Goal: Task Accomplishment & Management: Use online tool/utility

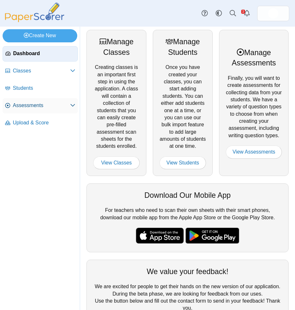
click at [30, 107] on span "Assessments" at bounding box center [41, 105] width 57 height 7
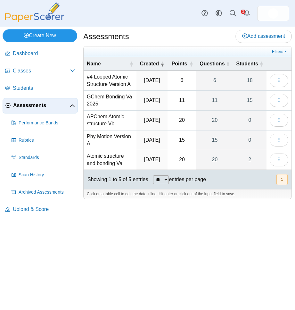
click at [35, 37] on link "Create New" at bounding box center [40, 35] width 75 height 13
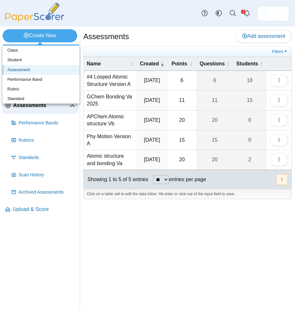
click at [24, 72] on link "Assessment" at bounding box center [41, 70] width 77 height 10
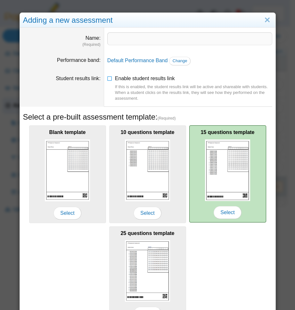
click at [231, 171] on img at bounding box center [228, 171] width 46 height 62
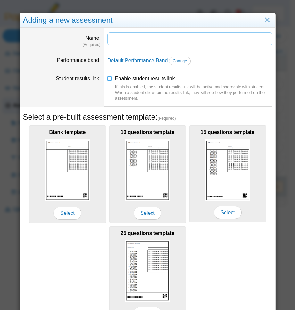
click at [137, 41] on input "Name" at bounding box center [189, 38] width 165 height 13
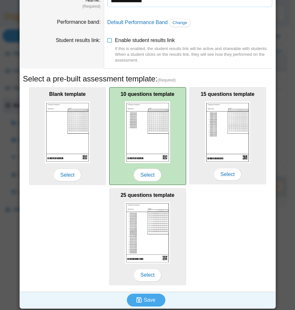
scroll to position [40, 0]
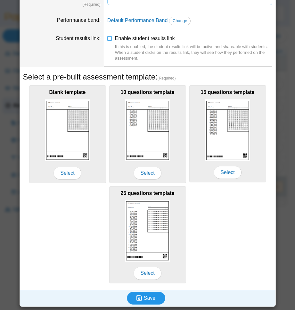
type input "**********"
click at [144, 298] on span "Save" at bounding box center [150, 297] width 12 height 5
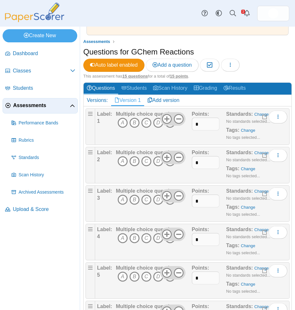
scroll to position [32, 0]
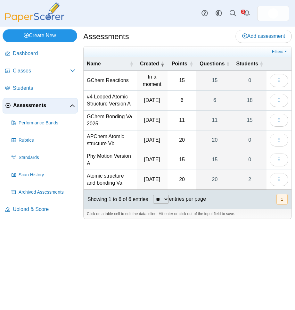
click at [42, 35] on link "Create New" at bounding box center [40, 35] width 75 height 13
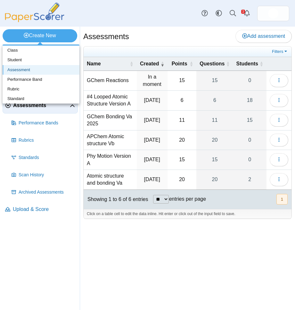
click at [25, 71] on link "Assessment" at bounding box center [41, 70] width 77 height 10
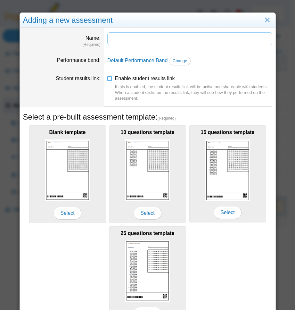
click at [114, 40] on input "Name" at bounding box center [189, 38] width 165 height 13
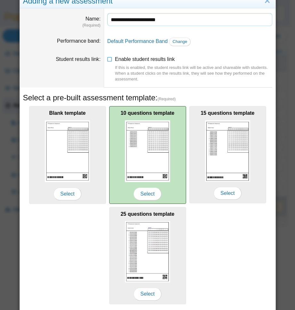
scroll to position [40, 0]
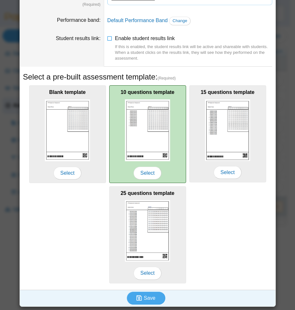
type input "**********"
click at [158, 148] on img at bounding box center [148, 130] width 46 height 62
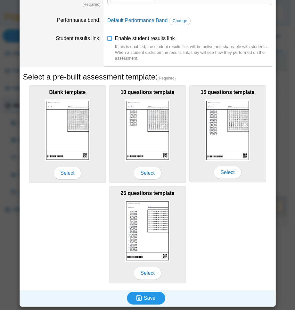
click at [145, 297] on span "Save" at bounding box center [150, 297] width 12 height 5
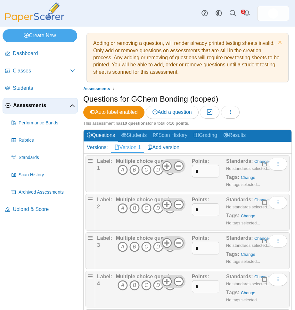
click at [28, 106] on span "Assessments" at bounding box center [41, 105] width 57 height 7
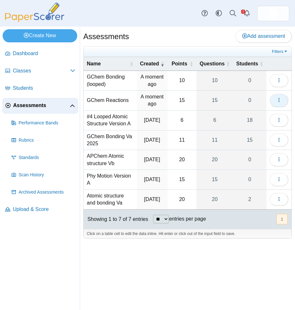
click at [278, 103] on icon "button" at bounding box center [279, 100] width 5 height 5
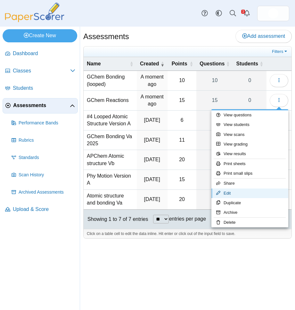
click at [233, 189] on link "Edit" at bounding box center [250, 194] width 77 height 10
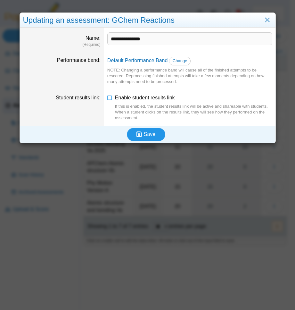
click at [144, 137] on span "Save" at bounding box center [150, 134] width 12 height 5
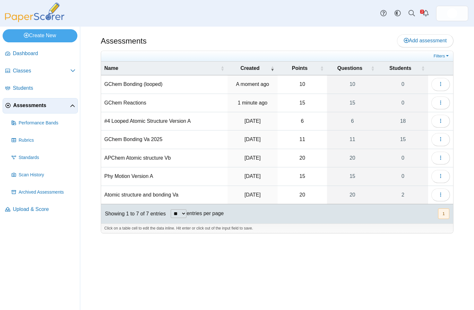
click at [123, 103] on td "GChem Reactions" at bounding box center [164, 103] width 126 height 18
drag, startPoint x: 183, startPoint y: 106, endPoint x: 207, endPoint y: 107, distance: 23.7
click at [183, 106] on input "**********" at bounding box center [164, 103] width 120 height 13
click at [295, 102] on button "button" at bounding box center [440, 103] width 19 height 13
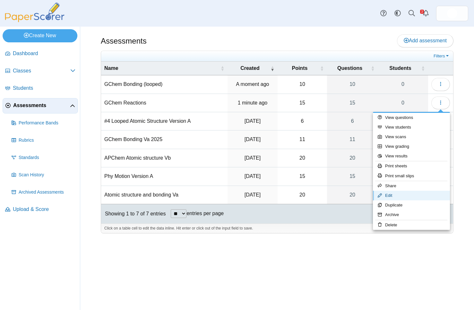
click at [295, 196] on link "Edit" at bounding box center [411, 196] width 77 height 10
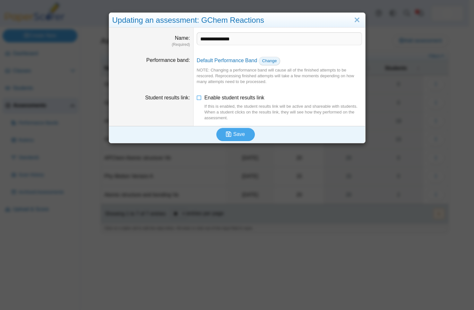
click at [263, 64] on link "Change" at bounding box center [270, 61] width 22 height 8
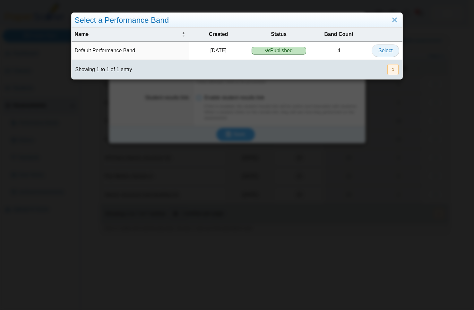
click at [295, 48] on span "Select" at bounding box center [385, 50] width 14 height 5
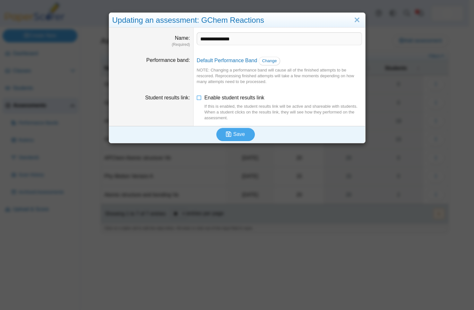
click at [158, 66] on dt "Performance band" at bounding box center [151, 71] width 84 height 38
click at [295, 19] on link "Close" at bounding box center [357, 20] width 10 height 11
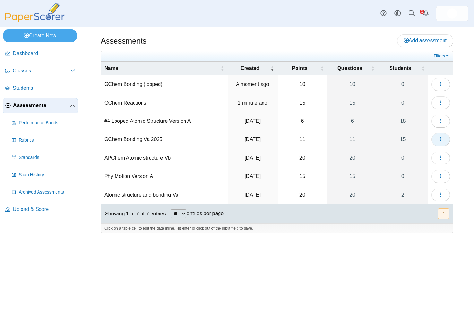
click at [295, 139] on icon "button" at bounding box center [440, 139] width 5 height 5
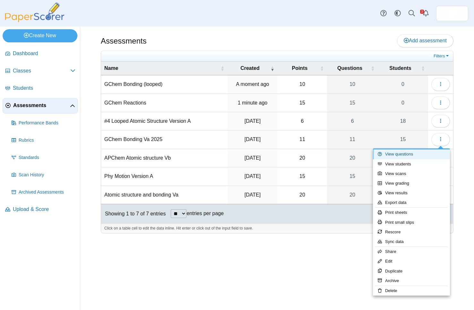
click at [295, 155] on link "View questions" at bounding box center [411, 154] width 77 height 10
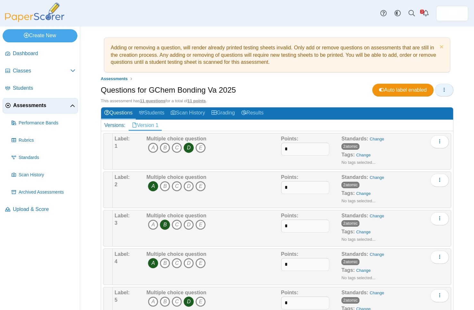
click at [441, 91] on icon "button" at bounding box center [443, 89] width 5 height 5
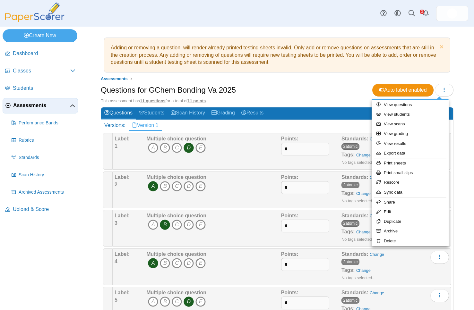
click at [332, 88] on div "Questions for GChem Bonding Va 2025 Auto label enabled" at bounding box center [277, 91] width 353 height 14
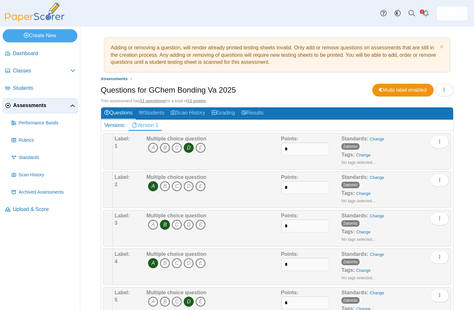
click at [36, 108] on span "Assessments" at bounding box center [41, 105] width 57 height 7
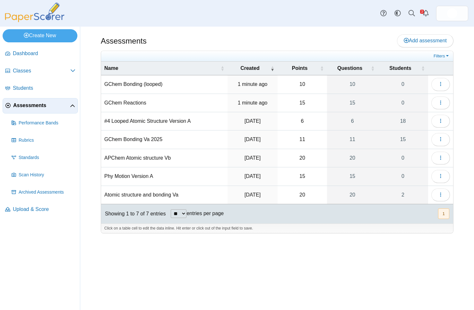
click at [145, 105] on td "GChem Reactions" at bounding box center [164, 103] width 126 height 18
click at [438, 107] on button "button" at bounding box center [440, 103] width 19 height 13
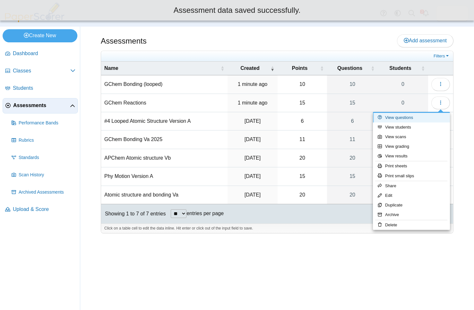
click at [408, 120] on link "View questions" at bounding box center [411, 118] width 77 height 10
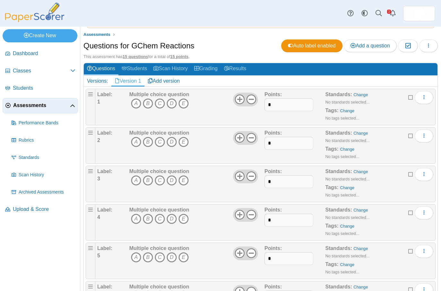
scroll to position [37, 0]
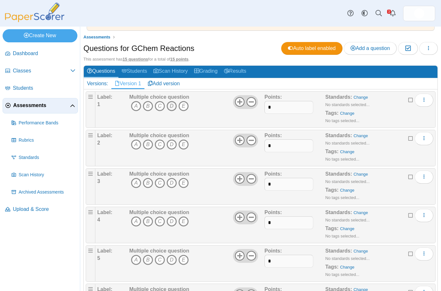
click at [172, 104] on icon "D" at bounding box center [171, 106] width 10 height 10
click at [169, 145] on icon "D" at bounding box center [171, 145] width 10 height 10
drag, startPoint x: 134, startPoint y: 185, endPoint x: 143, endPoint y: 192, distance: 11.4
click at [134, 186] on icon "A" at bounding box center [136, 183] width 10 height 10
click at [172, 226] on icon "D" at bounding box center [171, 222] width 10 height 10
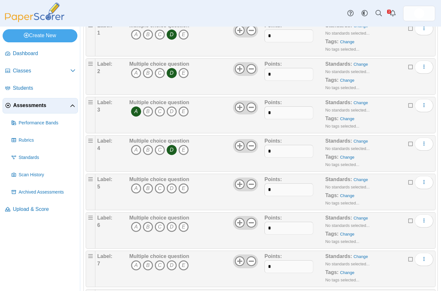
scroll to position [133, 0]
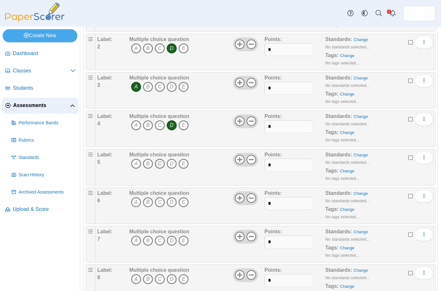
click at [160, 164] on icon "C" at bounding box center [160, 164] width 10 height 10
click at [147, 199] on icon "B" at bounding box center [148, 202] width 10 height 10
click at [159, 247] on span "A B C D E" at bounding box center [159, 242] width 60 height 12
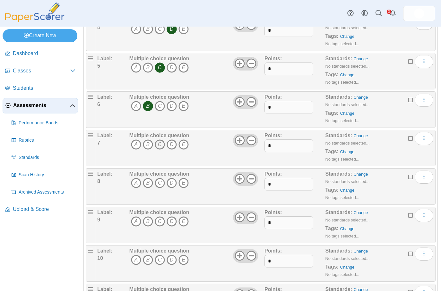
click at [161, 147] on icon "C" at bounding box center [160, 145] width 10 height 10
click at [134, 186] on icon "A" at bounding box center [136, 183] width 10 height 10
click at [134, 221] on icon "A" at bounding box center [136, 222] width 10 height 10
click at [147, 261] on icon "B" at bounding box center [148, 260] width 10 height 10
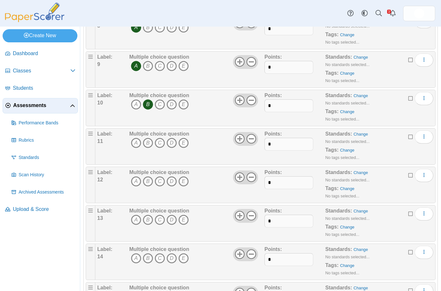
scroll to position [390, 0]
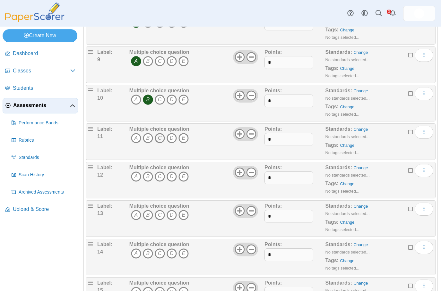
click at [160, 138] on icon "C" at bounding box center [160, 138] width 10 height 10
drag, startPoint x: 160, startPoint y: 138, endPoint x: 172, endPoint y: 175, distance: 39.1
click at [172, 175] on icon "D" at bounding box center [171, 177] width 10 height 10
click at [148, 214] on icon "B" at bounding box center [148, 215] width 10 height 10
click at [139, 257] on icon "A" at bounding box center [136, 254] width 10 height 10
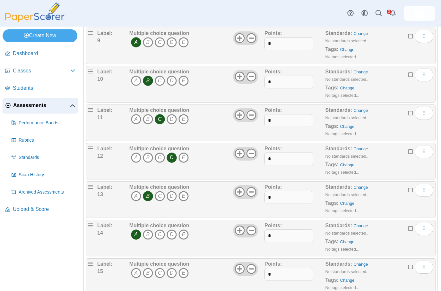
scroll to position [428, 0]
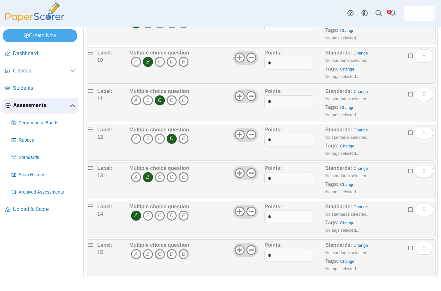
click at [159, 254] on icon "C" at bounding box center [160, 254] width 10 height 10
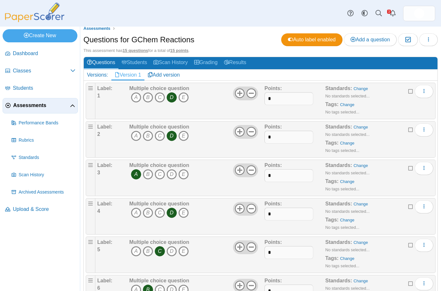
scroll to position [43, 0]
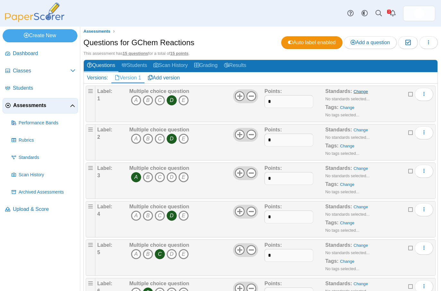
click at [357, 94] on link "Change" at bounding box center [360, 91] width 14 height 5
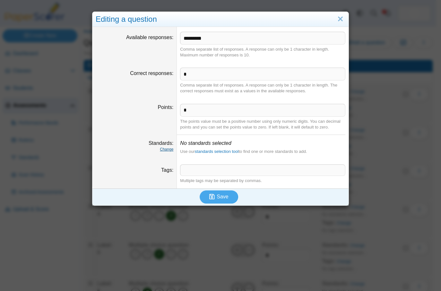
click at [166, 150] on link "Change" at bounding box center [166, 149] width 13 height 4
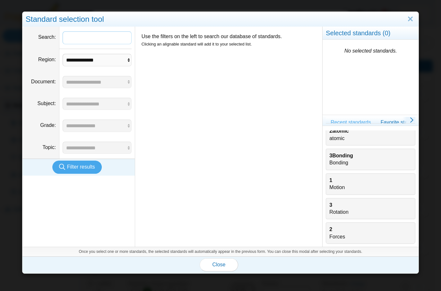
scroll to position [0, 0]
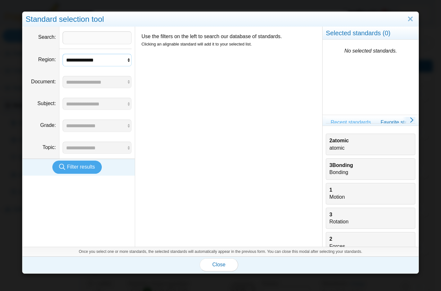
click at [93, 59] on select "**********" at bounding box center [97, 60] width 69 height 12
select select "*"
click at [63, 54] on select "**********" at bounding box center [97, 60] width 69 height 12
click at [84, 169] on span "Filter results" at bounding box center [81, 166] width 28 height 5
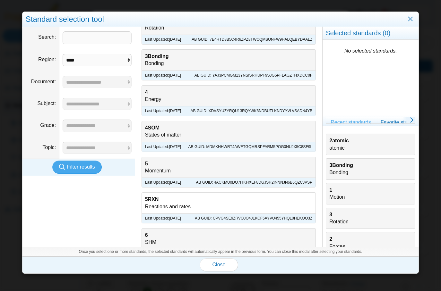
scroll to position [289, 0]
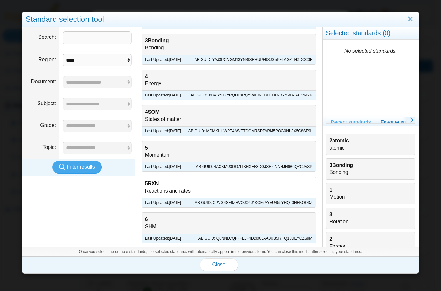
click at [157, 183] on b "5RXN" at bounding box center [152, 183] width 14 height 5
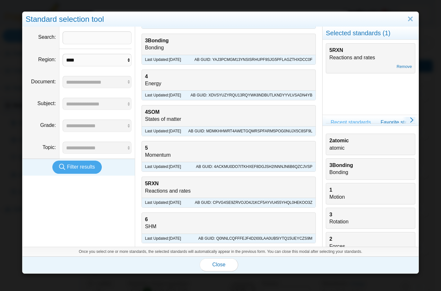
click at [345, 56] on div "5RXN Reactions and rates Remove" at bounding box center [370, 58] width 89 height 30
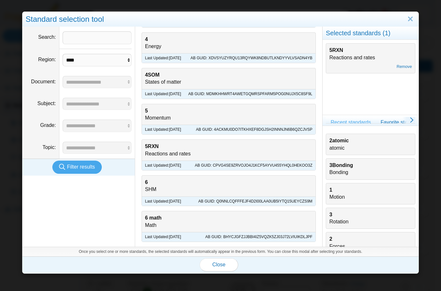
scroll to position [417, 0]
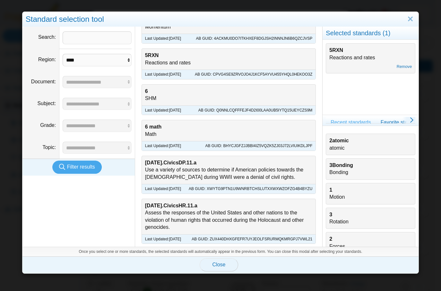
click at [217, 268] on span "Close" at bounding box center [218, 264] width 13 height 5
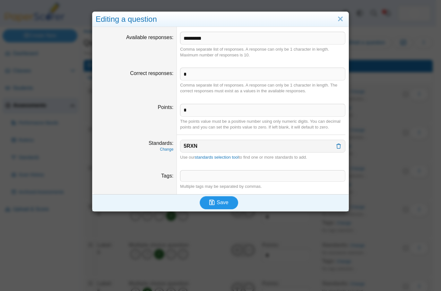
click at [218, 205] on span "Save" at bounding box center [223, 202] width 12 height 5
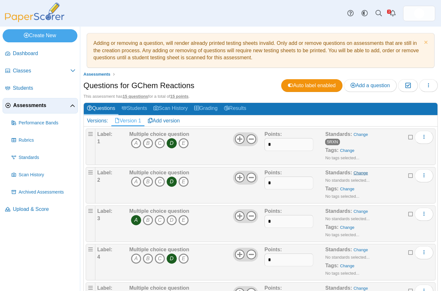
click at [353, 172] on link "Change" at bounding box center [360, 173] width 14 height 5
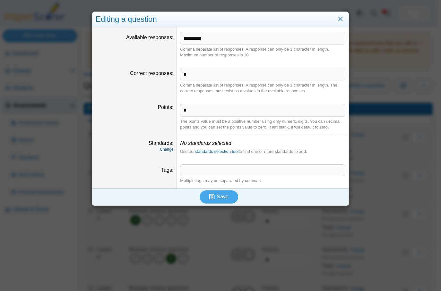
click at [165, 150] on link "Change" at bounding box center [166, 149] width 13 height 4
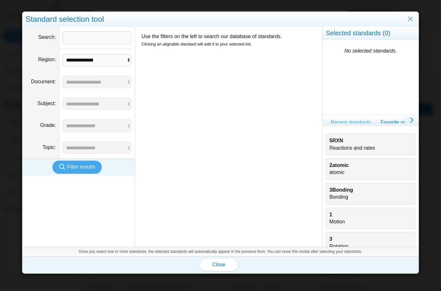
click at [329, 141] on b "5RXN" at bounding box center [336, 140] width 14 height 5
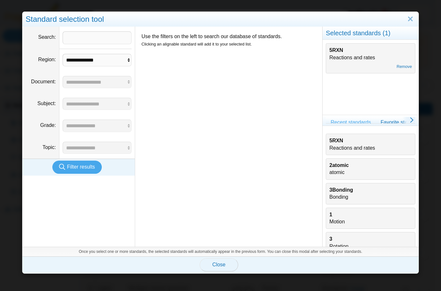
click at [215, 260] on button "Close" at bounding box center [219, 265] width 38 height 13
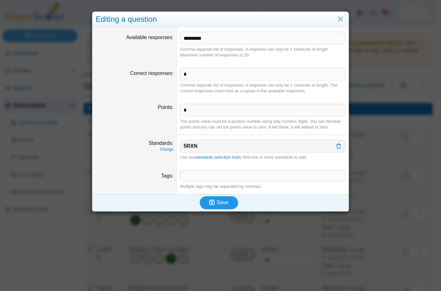
click at [217, 205] on span "Save" at bounding box center [223, 202] width 12 height 5
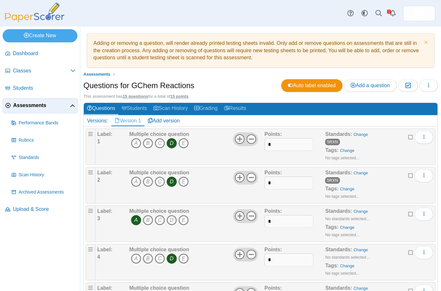
click at [353, 211] on link "Change" at bounding box center [360, 211] width 14 height 5
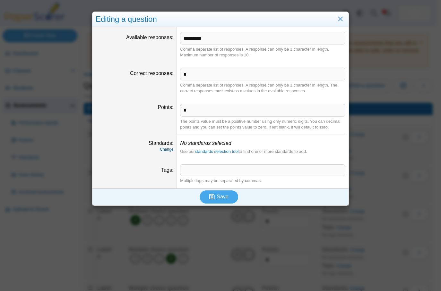
click at [163, 150] on link "Change" at bounding box center [166, 149] width 13 height 4
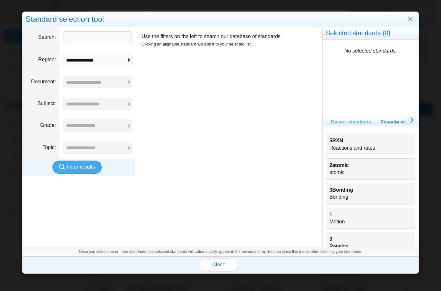
click at [340, 147] on div "5RXN Reactions and rates" at bounding box center [370, 144] width 82 height 14
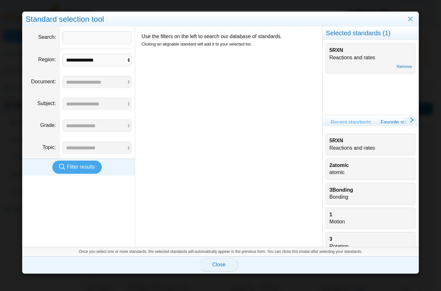
click at [218, 265] on span "Close" at bounding box center [218, 264] width 13 height 5
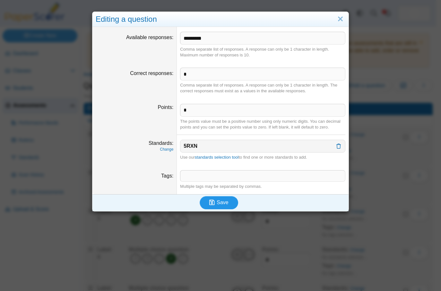
click at [217, 204] on span "Save" at bounding box center [223, 202] width 12 height 5
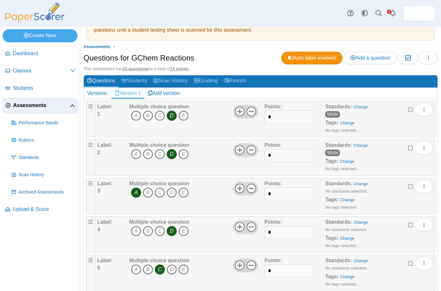
scroll to position [88, 0]
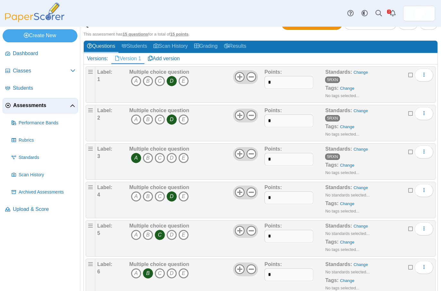
scroll to position [64, 0]
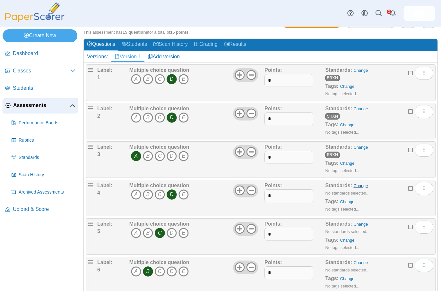
click at [353, 186] on link "Change" at bounding box center [360, 185] width 14 height 5
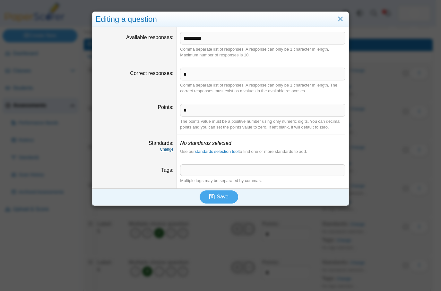
click at [165, 148] on link "Change" at bounding box center [166, 149] width 13 height 4
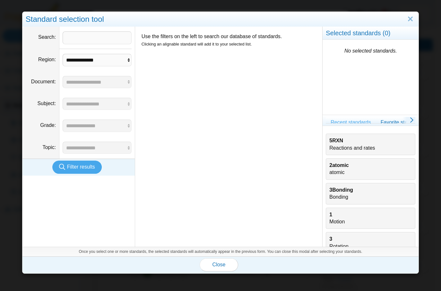
click at [333, 146] on div "5RXN Reactions and rates" at bounding box center [370, 144] width 82 height 14
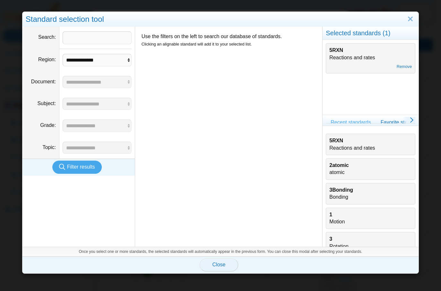
click at [219, 266] on span "Close" at bounding box center [218, 264] width 13 height 5
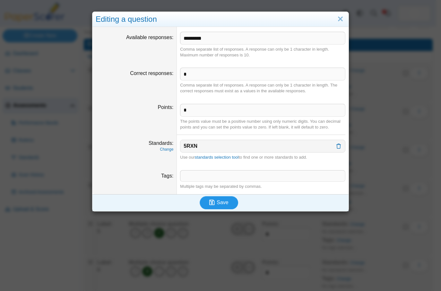
click at [215, 208] on button "Save" at bounding box center [219, 202] width 38 height 13
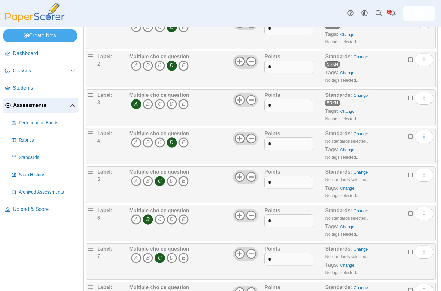
scroll to position [128, 0]
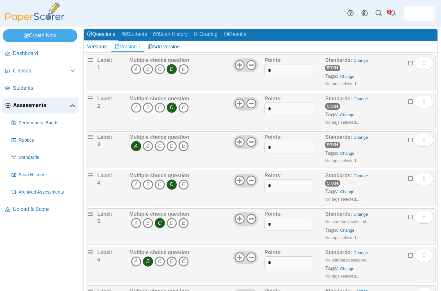
scroll to position [128, 0]
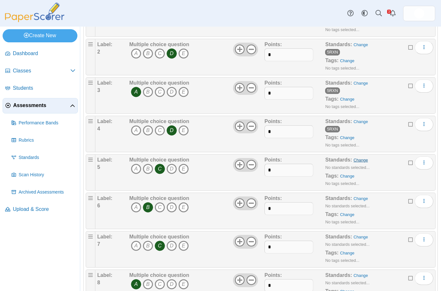
click at [355, 162] on link "Change" at bounding box center [360, 160] width 14 height 5
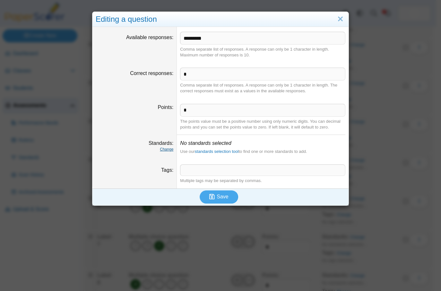
click at [166, 150] on link "Change" at bounding box center [166, 149] width 13 height 4
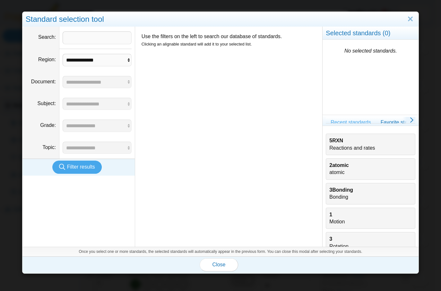
click at [332, 145] on div "5RXN Reactions and rates" at bounding box center [370, 144] width 82 height 14
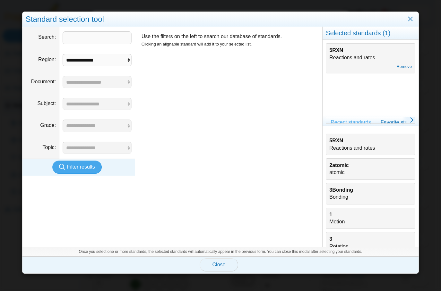
click at [218, 264] on span "Close" at bounding box center [218, 264] width 13 height 5
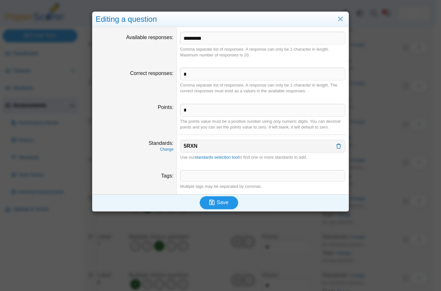
click at [223, 201] on span "Save" at bounding box center [223, 202] width 12 height 5
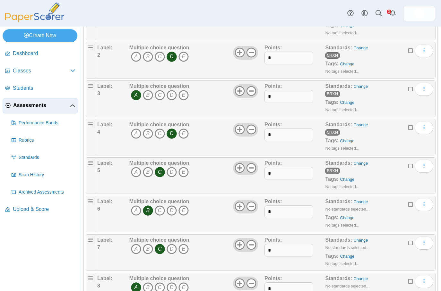
scroll to position [128, 0]
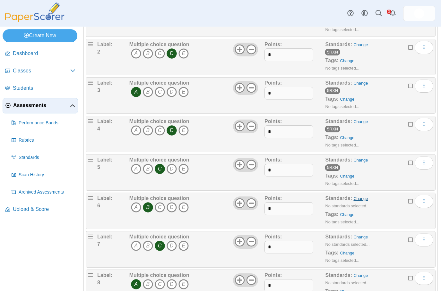
click at [353, 199] on link "Change" at bounding box center [360, 198] width 14 height 5
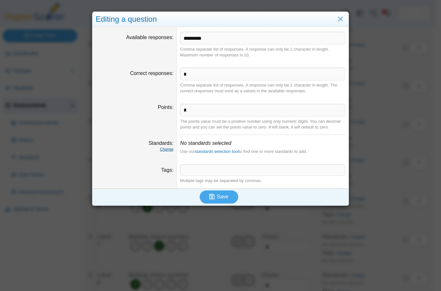
click at [167, 150] on link "Change" at bounding box center [166, 149] width 13 height 4
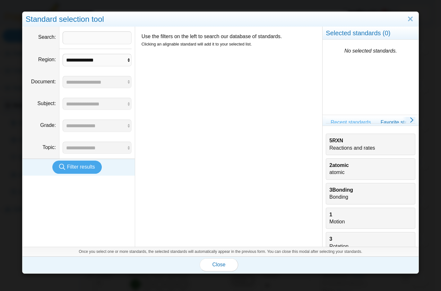
click at [338, 146] on div "5RXN Reactions and rates" at bounding box center [370, 144] width 82 height 14
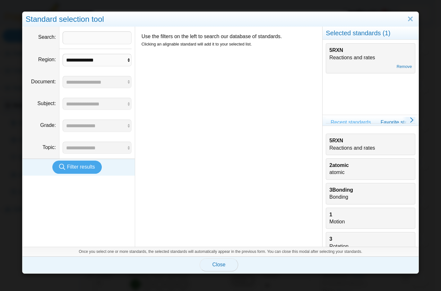
click at [223, 266] on button "Close" at bounding box center [219, 265] width 38 height 13
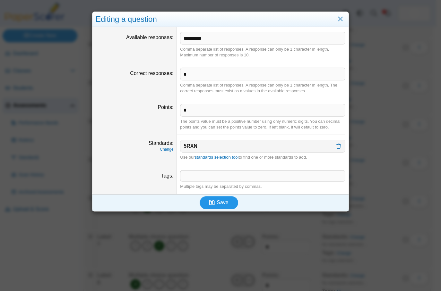
click at [220, 202] on span "Save" at bounding box center [223, 202] width 12 height 5
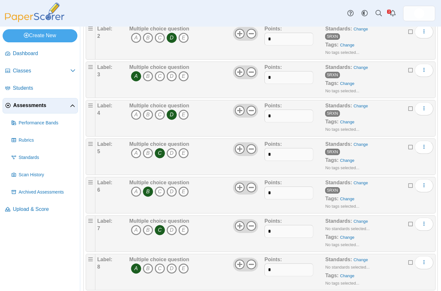
scroll to position [192, 0]
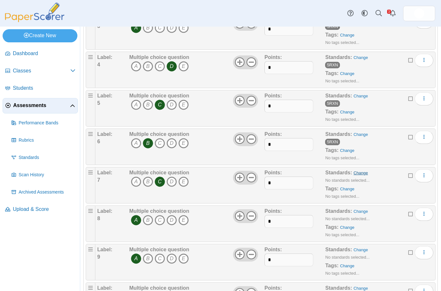
click at [355, 173] on link "Change" at bounding box center [360, 173] width 14 height 5
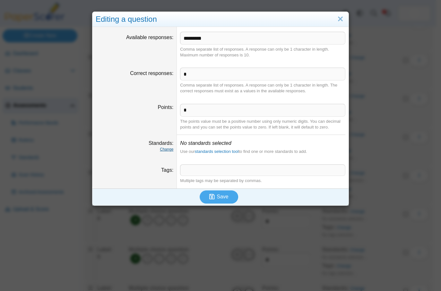
click at [164, 150] on link "Change" at bounding box center [166, 149] width 13 height 4
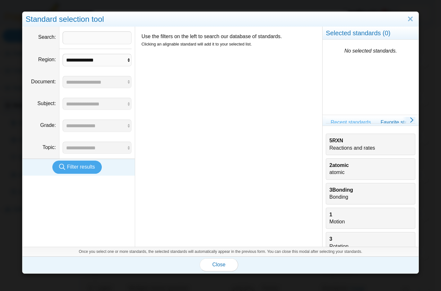
click at [332, 147] on div "5RXN Reactions and rates" at bounding box center [370, 144] width 82 height 14
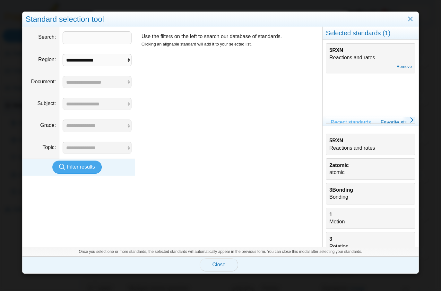
click span "Close"
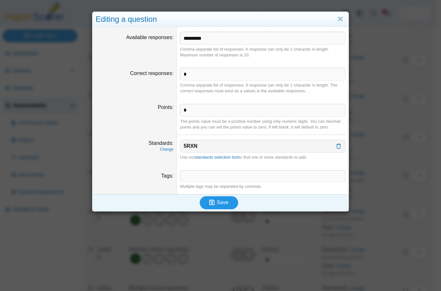
click icon "submit"
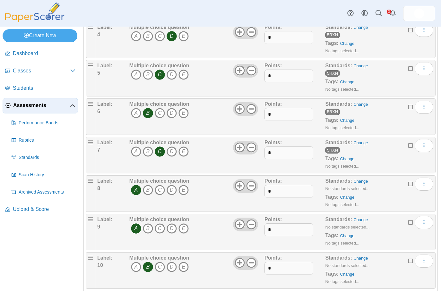
scroll to position [225, 0]
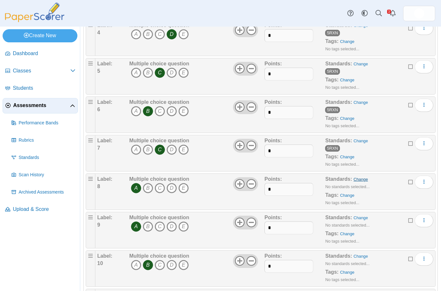
click at [356, 177] on link "Change" at bounding box center [360, 179] width 14 height 5
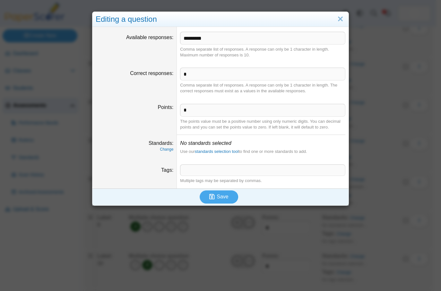
click at [164, 152] on dfn "Change" at bounding box center [135, 149] width 78 height 5
click at [164, 150] on link "Change" at bounding box center [166, 149] width 13 height 4
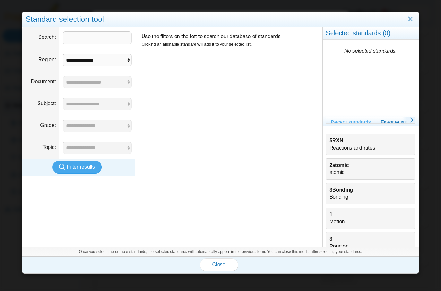
click at [331, 148] on div "5RXN Reactions and rates" at bounding box center [370, 144] width 82 height 14
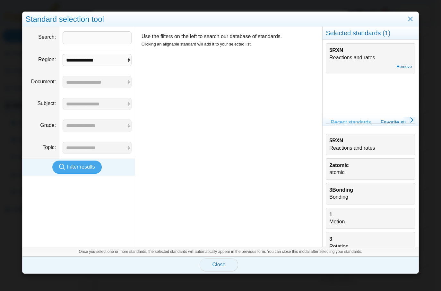
click at [215, 265] on span "Close" at bounding box center [218, 264] width 13 height 5
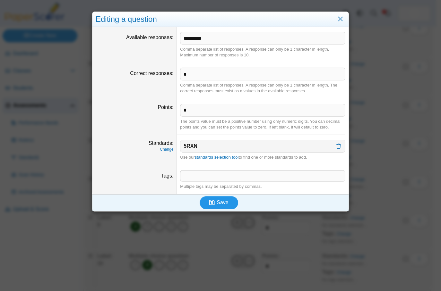
click at [217, 205] on span "Save" at bounding box center [223, 202] width 12 height 5
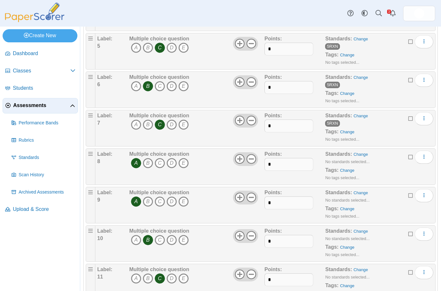
scroll to position [326, 0]
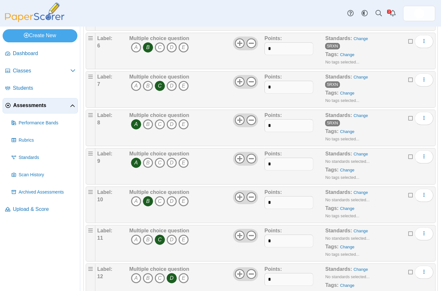
scroll to position [289, 0]
click at [357, 154] on link "Change" at bounding box center [360, 153] width 14 height 5
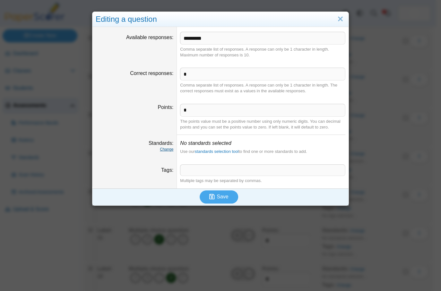
click at [164, 150] on link "Change" at bounding box center [166, 149] width 13 height 4
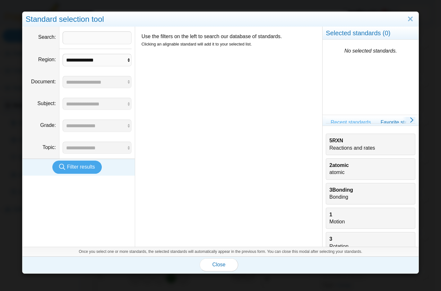
click at [336, 144] on div "5RXN Reactions and rates" at bounding box center [370, 144] width 82 height 14
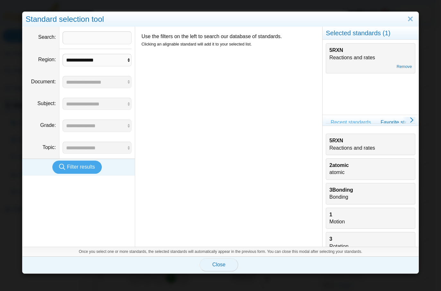
click at [216, 265] on span "Close" at bounding box center [218, 264] width 13 height 5
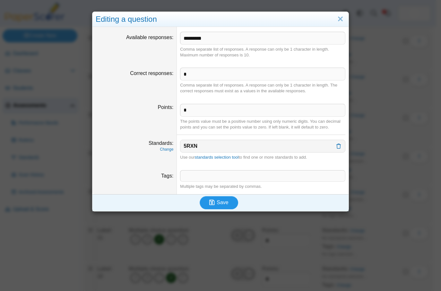
click at [219, 207] on button "Save" at bounding box center [219, 202] width 38 height 13
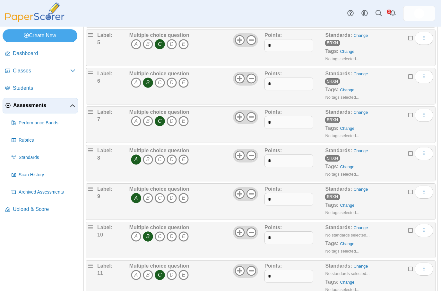
scroll to position [289, 0]
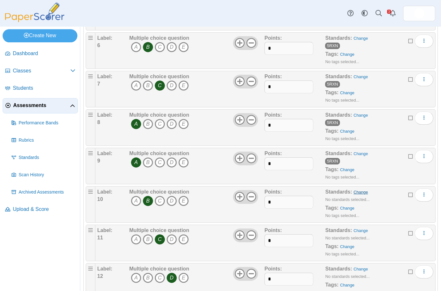
click at [353, 194] on link "Change" at bounding box center [360, 192] width 14 height 5
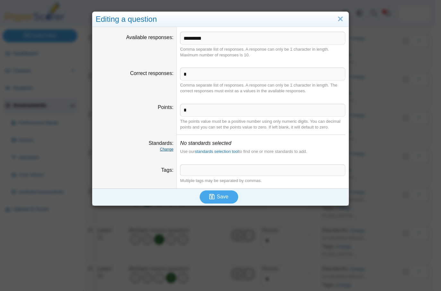
click at [166, 149] on link "Change" at bounding box center [166, 149] width 13 height 4
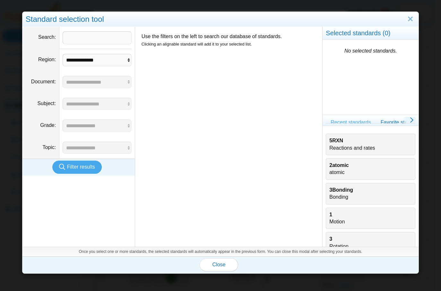
click at [332, 149] on div "5RXN Reactions and rates" at bounding box center [370, 144] width 82 height 14
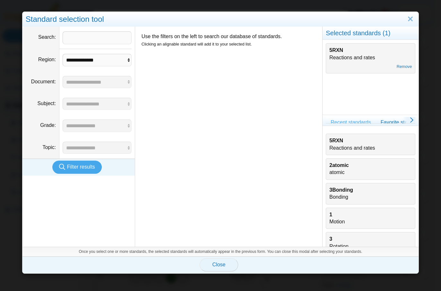
click at [217, 266] on span "Close" at bounding box center [218, 264] width 13 height 5
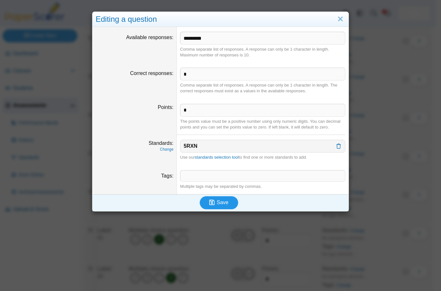
click at [218, 200] on span "Save" at bounding box center [223, 202] width 12 height 5
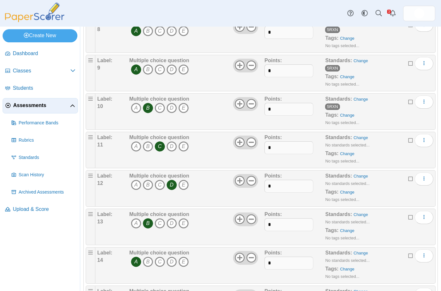
scroll to position [385, 0]
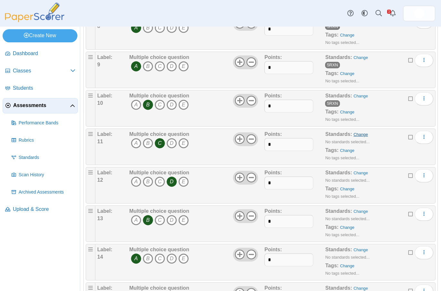
click at [353, 136] on link "Change" at bounding box center [360, 134] width 14 height 5
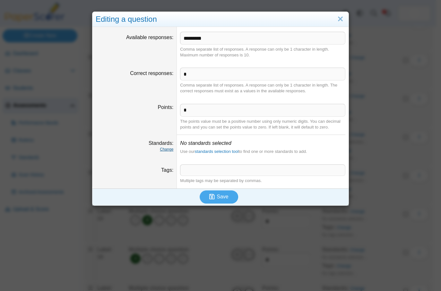
click at [166, 149] on link "Change" at bounding box center [166, 149] width 13 height 4
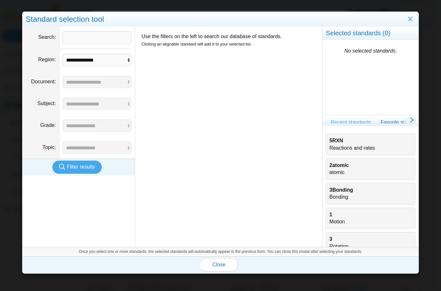
click at [332, 143] on b "5RXN" at bounding box center [336, 140] width 14 height 5
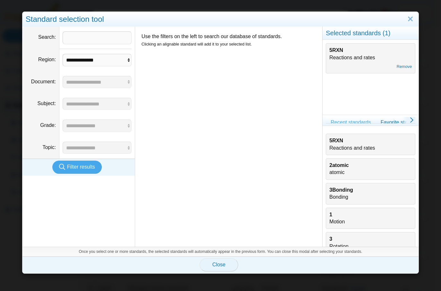
click at [219, 265] on span "Close" at bounding box center [218, 264] width 13 height 5
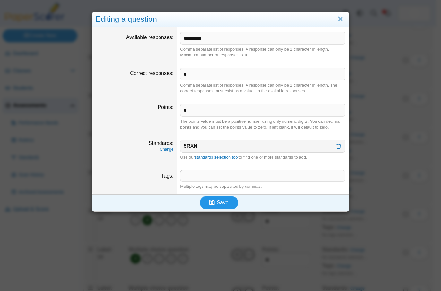
click at [221, 204] on span "Save" at bounding box center [223, 202] width 12 height 5
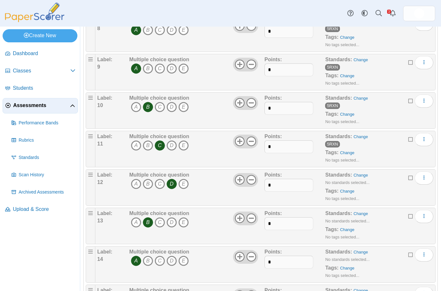
scroll to position [385, 0]
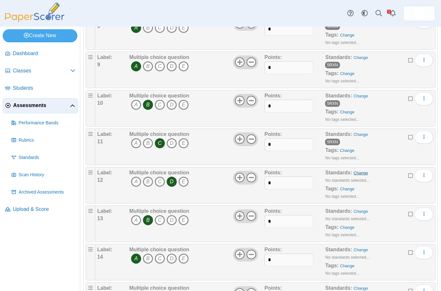
click at [356, 173] on link "Change" at bounding box center [360, 173] width 14 height 5
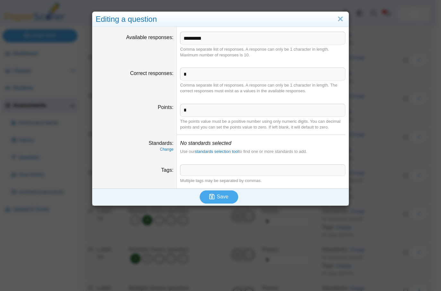
click at [171, 150] on dt "Standards Change" at bounding box center [134, 147] width 84 height 25
click at [166, 149] on link "Change" at bounding box center [166, 149] width 13 height 4
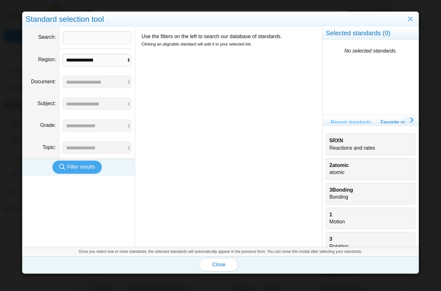
click at [329, 142] on b "5RXN" at bounding box center [336, 140] width 14 height 5
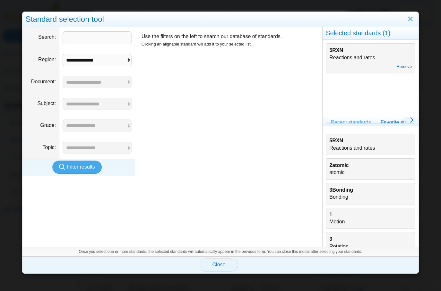
click at [220, 265] on span "Close" at bounding box center [218, 264] width 13 height 5
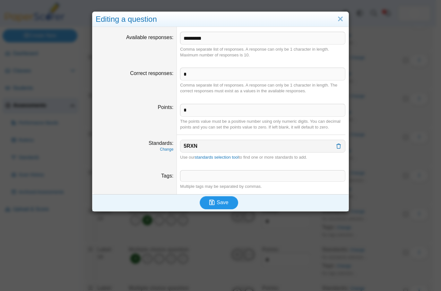
click at [218, 205] on span "Save" at bounding box center [223, 202] width 12 height 5
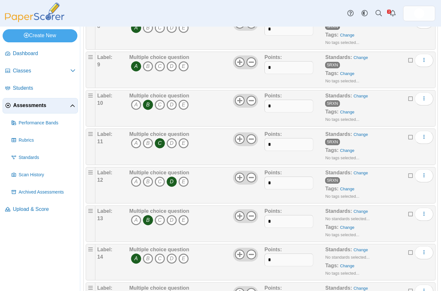
scroll to position [428, 0]
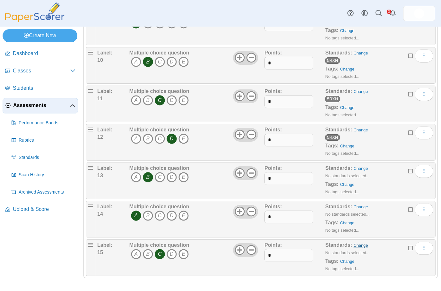
click at [356, 244] on link "Change" at bounding box center [360, 245] width 14 height 5
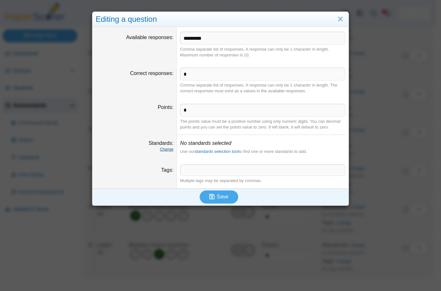
click at [165, 150] on link "Change" at bounding box center [166, 149] width 13 height 4
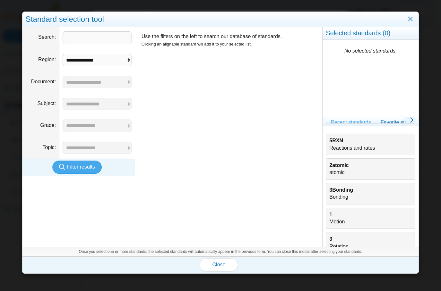
click at [331, 149] on div "5RXN Reactions and rates" at bounding box center [370, 144] width 82 height 14
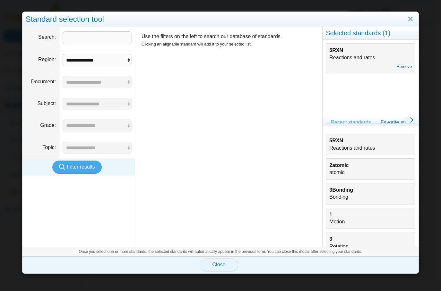
click at [216, 266] on span "Close" at bounding box center [218, 264] width 13 height 5
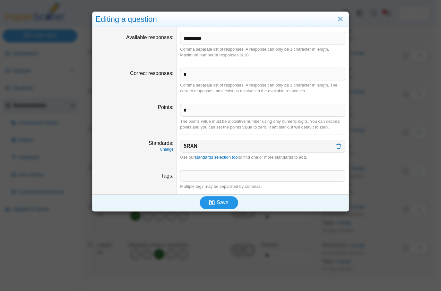
click at [218, 203] on span "Save" at bounding box center [223, 202] width 12 height 5
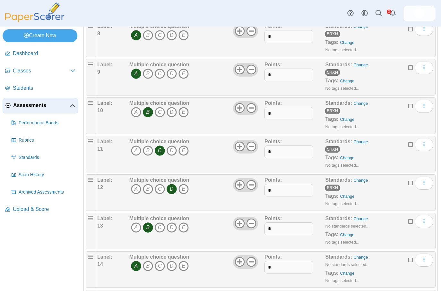
scroll to position [428, 0]
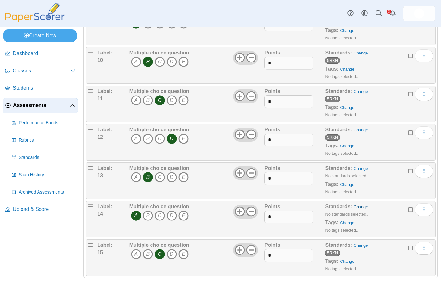
click at [355, 205] on link "Change" at bounding box center [360, 207] width 14 height 5
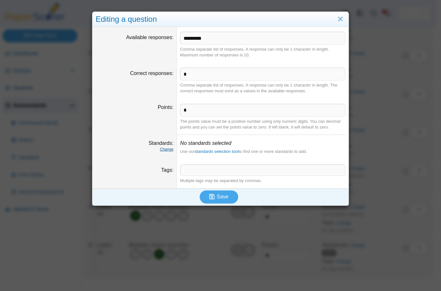
click at [167, 149] on link "Change" at bounding box center [166, 149] width 13 height 4
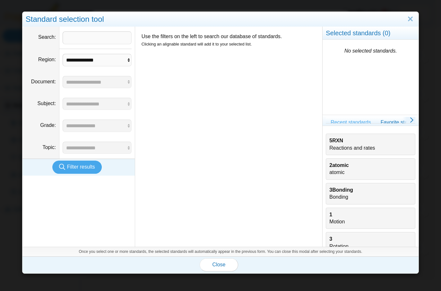
click at [337, 148] on div "5RXN Reactions and rates" at bounding box center [370, 144] width 82 height 14
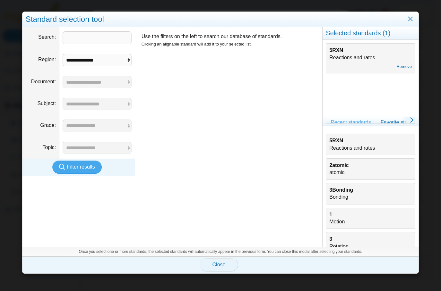
click at [215, 266] on span "Close" at bounding box center [218, 264] width 13 height 5
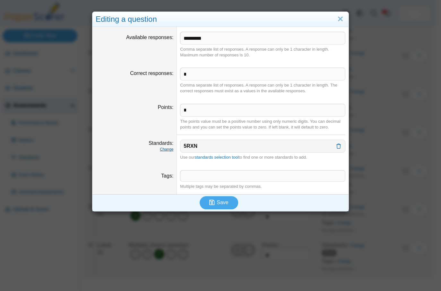
click at [164, 151] on link "Change" at bounding box center [166, 149] width 13 height 4
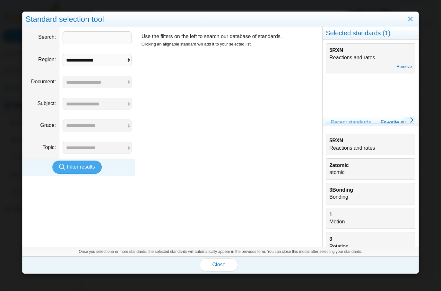
click at [334, 145] on div "5RXN Reactions and rates" at bounding box center [370, 144] width 82 height 14
click at [219, 264] on span "Close" at bounding box center [218, 264] width 13 height 5
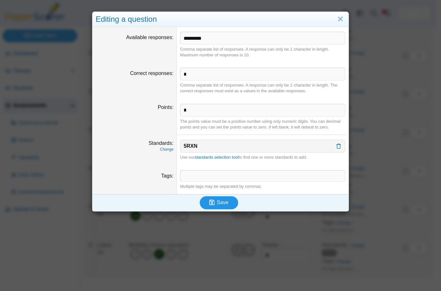
click at [219, 202] on span "Save" at bounding box center [223, 202] width 12 height 5
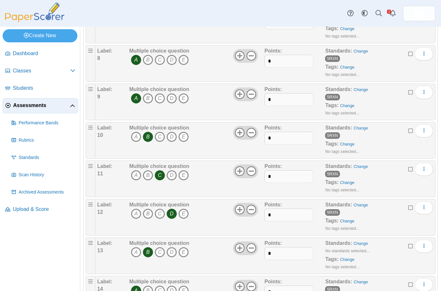
scroll to position [428, 0]
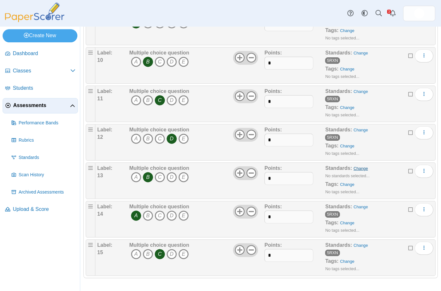
click at [356, 169] on link "Change" at bounding box center [360, 168] width 14 height 5
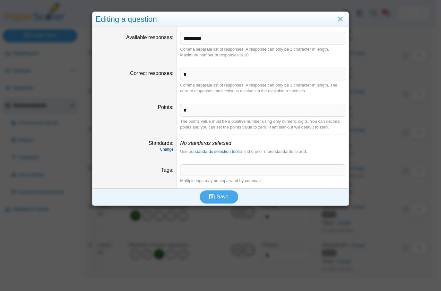
click at [162, 149] on link "Change" at bounding box center [166, 149] width 13 height 4
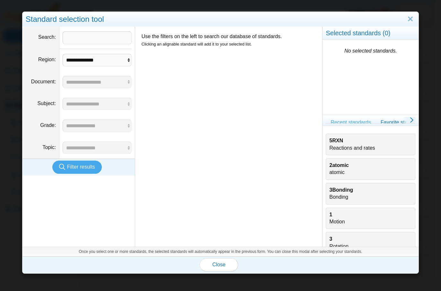
click at [333, 143] on b "5RXN" at bounding box center [336, 140] width 14 height 5
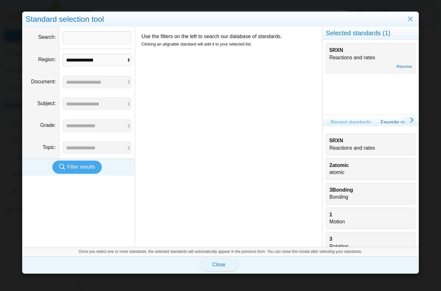
click at [220, 265] on span "Close" at bounding box center [218, 264] width 13 height 5
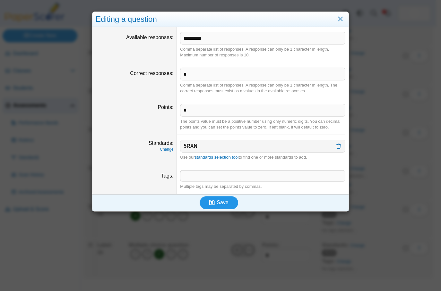
click at [222, 202] on span "Save" at bounding box center [223, 202] width 12 height 5
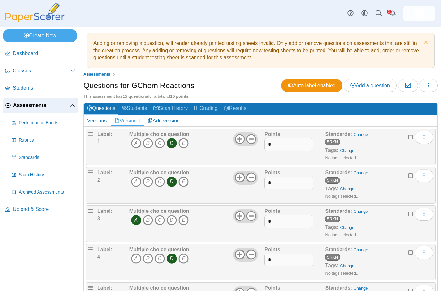
click at [26, 103] on span "Assessments" at bounding box center [41, 105] width 57 height 7
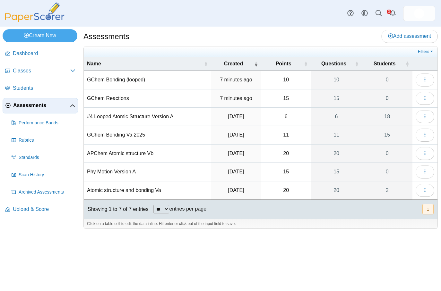
click at [113, 80] on td "GChem Bonding (looped)" at bounding box center [147, 80] width 127 height 18
click at [164, 82] on input "**********" at bounding box center [147, 79] width 121 height 13
click at [425, 82] on icon "button" at bounding box center [424, 79] width 5 height 5
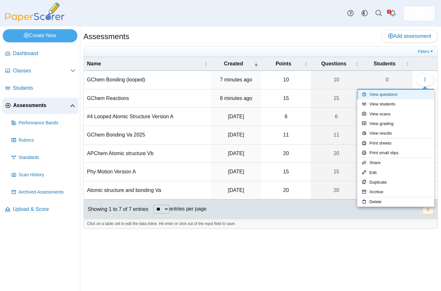
click at [384, 97] on link "View questions" at bounding box center [395, 95] width 77 height 10
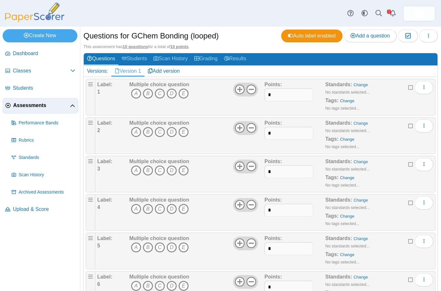
scroll to position [64, 0]
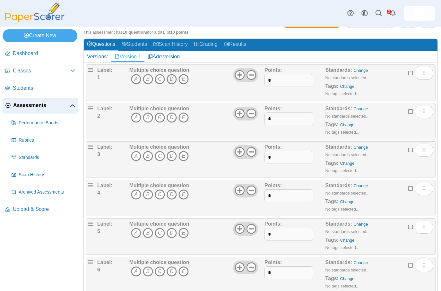
click at [171, 77] on icon "D" at bounding box center [171, 79] width 10 height 10
click at [136, 119] on icon "A" at bounding box center [136, 118] width 10 height 10
click at [156, 155] on icon "C" at bounding box center [160, 156] width 10 height 10
click at [158, 194] on icon "C" at bounding box center [160, 195] width 10 height 10
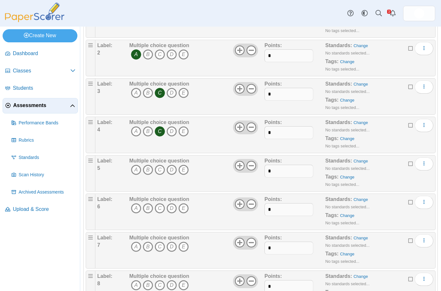
scroll to position [160, 0]
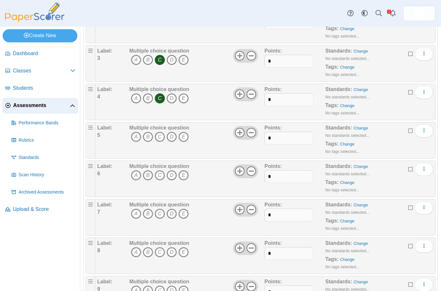
click at [408, 130] on icon at bounding box center [410, 130] width 5 height 4
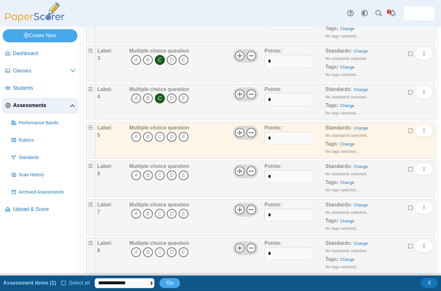
click at [408, 168] on icon at bounding box center [410, 168] width 5 height 4
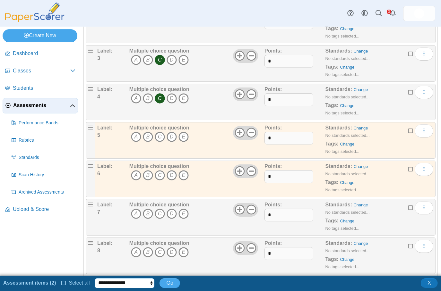
click at [149, 283] on select "**********" at bounding box center [125, 283] width 60 height 10
select select "********"
click at [95, 278] on select "**********" at bounding box center [125, 283] width 60 height 10
click at [169, 280] on span "Go" at bounding box center [169, 282] width 7 height 5
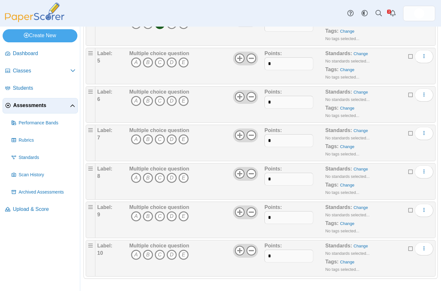
scroll to position [235, 0]
click at [408, 249] on icon at bounding box center [410, 247] width 5 height 4
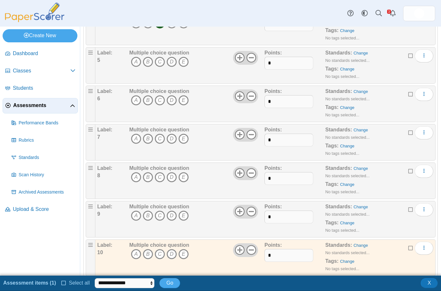
click at [408, 208] on icon at bounding box center [410, 209] width 5 height 4
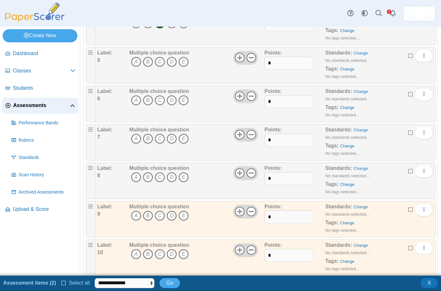
click at [408, 169] on icon at bounding box center [410, 170] width 5 height 4
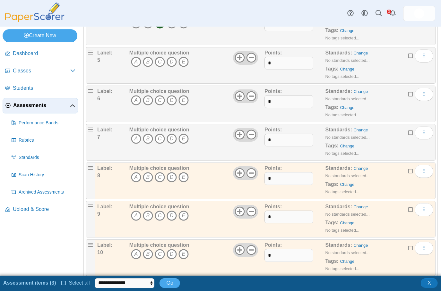
click at [408, 134] on icon at bounding box center [410, 132] width 5 height 4
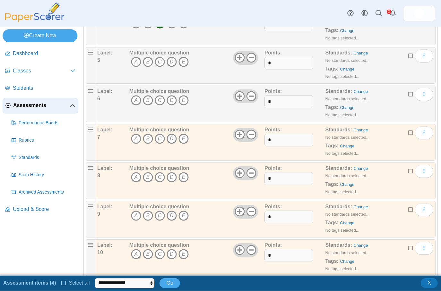
click at [408, 98] on div "Edit Add alternate response Duplicate Delete" at bounding box center [420, 94] width 25 height 13
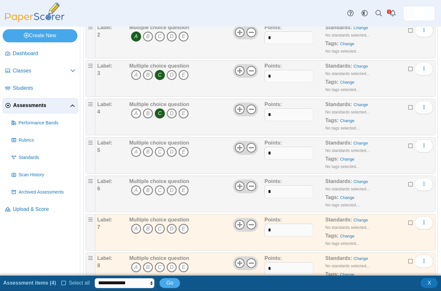
scroll to position [139, 0]
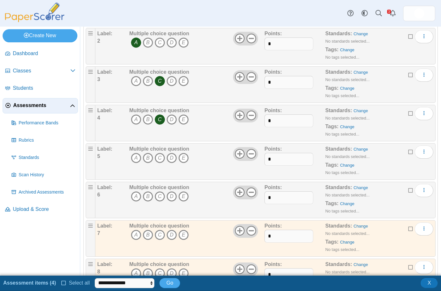
click at [408, 192] on icon at bounding box center [410, 190] width 5 height 4
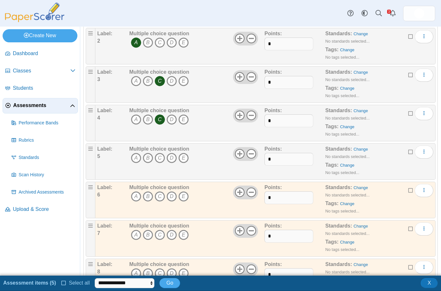
click at [408, 153] on icon at bounding box center [410, 151] width 5 height 4
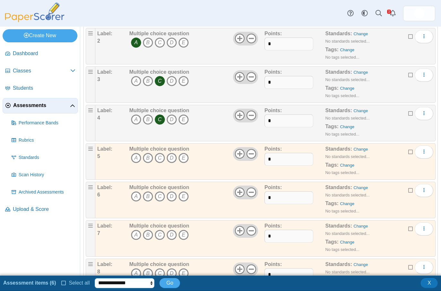
click at [142, 285] on select "**********" at bounding box center [125, 283] width 60 height 10
select select "********"
click at [95, 278] on select "**********" at bounding box center [125, 283] width 60 height 10
click at [169, 284] on span "Go" at bounding box center [169, 282] width 7 height 5
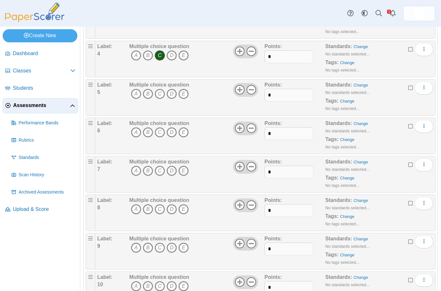
scroll to position [235, 0]
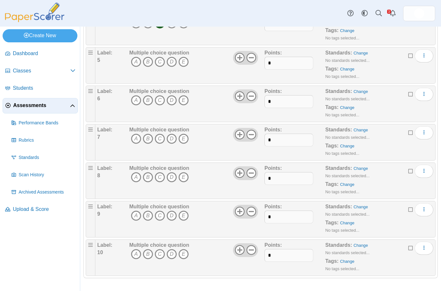
click at [408, 248] on icon at bounding box center [410, 247] width 5 height 4
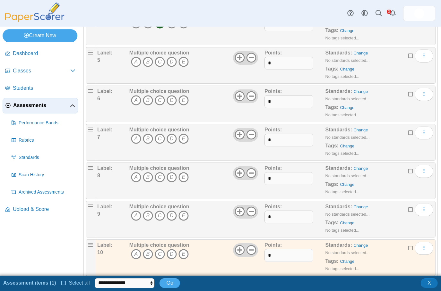
click at [408, 211] on icon at bounding box center [410, 209] width 5 height 4
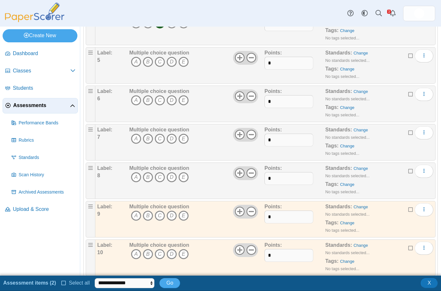
click at [61, 284] on icon at bounding box center [63, 282] width 5 height 4
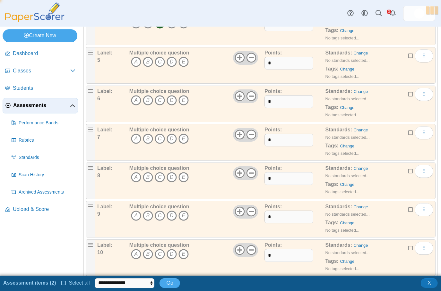
scroll to position [0, 0]
click at [61, 284] on ul "**********" at bounding box center [93, 283] width 180 height 11
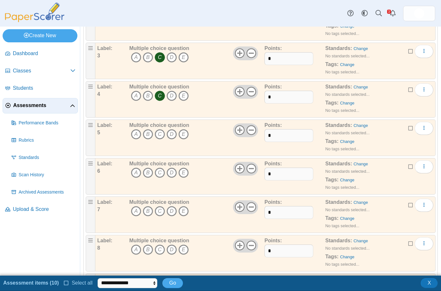
scroll to position [75, 0]
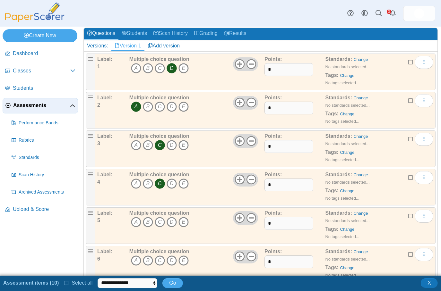
click at [408, 61] on icon at bounding box center [410, 61] width 5 height 4
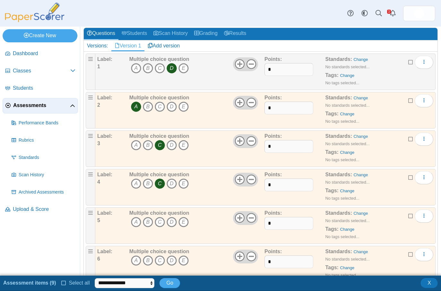
click at [408, 99] on icon at bounding box center [410, 100] width 5 height 4
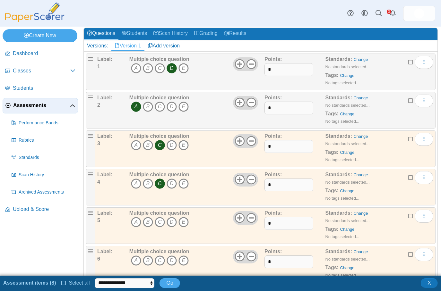
click at [408, 138] on icon at bounding box center [410, 138] width 5 height 4
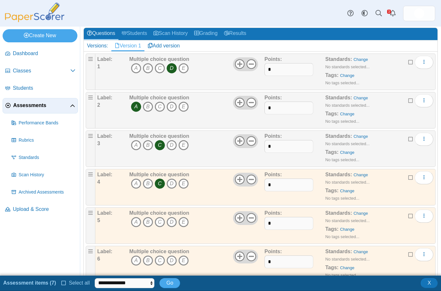
click at [408, 177] on icon at bounding box center [410, 177] width 5 height 4
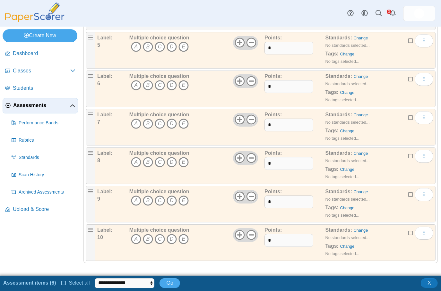
scroll to position [251, 0]
click at [141, 281] on select "**********" at bounding box center [125, 283] width 60 height 10
click at [224, 285] on div "**********" at bounding box center [220, 283] width 441 height 11
click at [149, 282] on select "**********" at bounding box center [125, 283] width 60 height 10
click at [244, 284] on div "**********" at bounding box center [220, 283] width 441 height 11
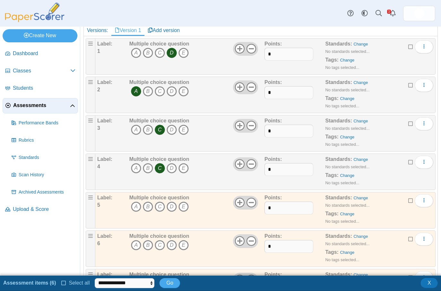
scroll to position [26, 0]
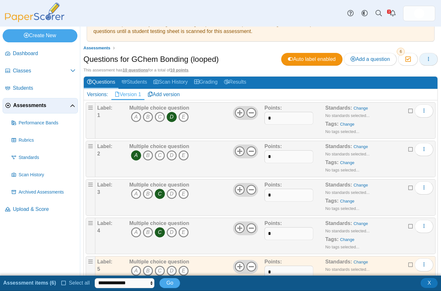
click at [423, 56] on button "button" at bounding box center [428, 59] width 19 height 13
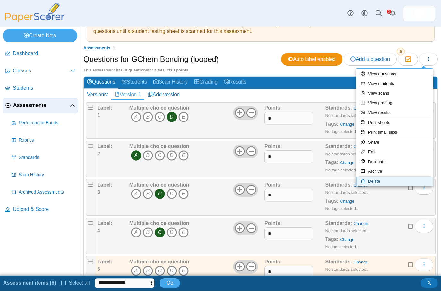
click at [375, 181] on link "Delete" at bounding box center [394, 182] width 77 height 10
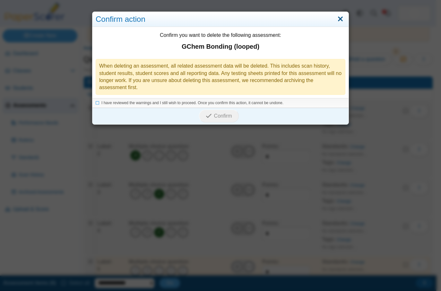
click at [340, 20] on link "Close" at bounding box center [340, 19] width 10 height 11
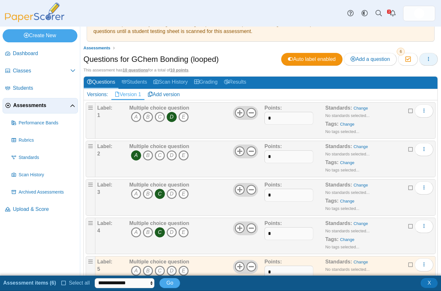
click at [426, 59] on icon "button" at bounding box center [428, 58] width 5 height 5
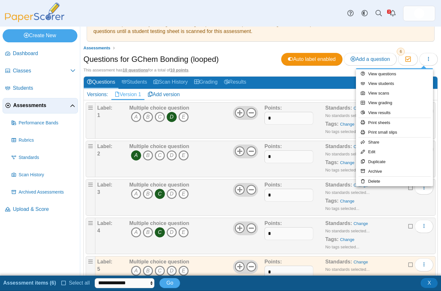
click at [374, 198] on div "Standards: Change No standards selected... Tags: Change No tags selected..." at bounding box center [370, 198] width 91 height 32
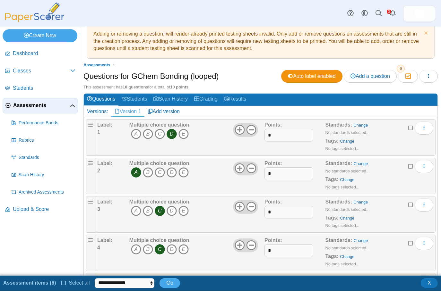
scroll to position [0, 0]
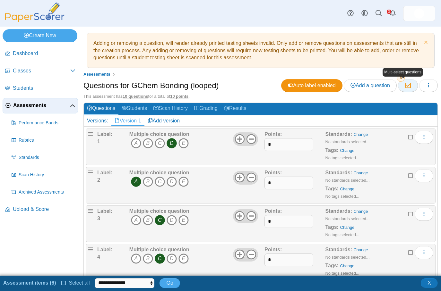
click at [404, 85] on icon "button" at bounding box center [407, 85] width 6 height 5
click at [134, 99] on u "10 questions" at bounding box center [135, 96] width 25 height 5
click at [134, 98] on u "10 questions" at bounding box center [135, 96] width 25 height 5
click at [430, 83] on button "button" at bounding box center [428, 85] width 19 height 13
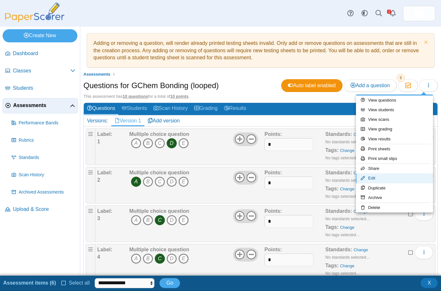
click at [374, 180] on link "Edit" at bounding box center [394, 179] width 77 height 10
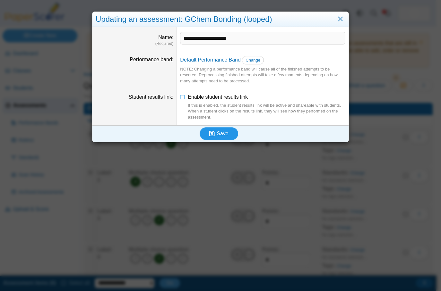
click at [218, 137] on button "Save" at bounding box center [219, 133] width 38 height 13
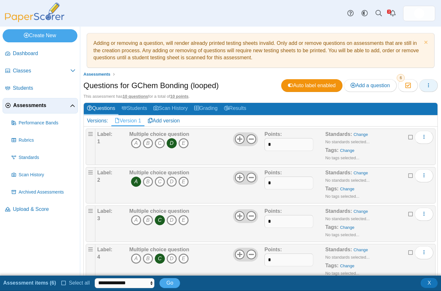
click at [426, 85] on icon "button" at bounding box center [428, 85] width 5 height 5
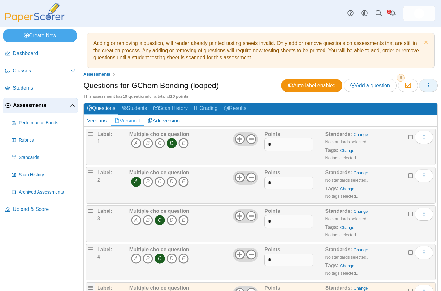
click at [426, 88] on icon "button" at bounding box center [428, 85] width 5 height 5
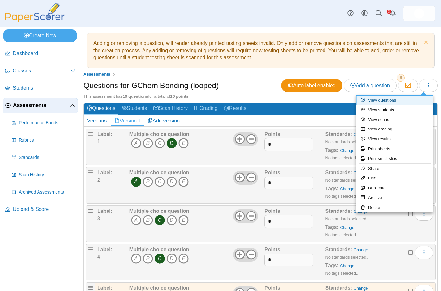
click at [378, 101] on link "View questions" at bounding box center [394, 101] width 77 height 10
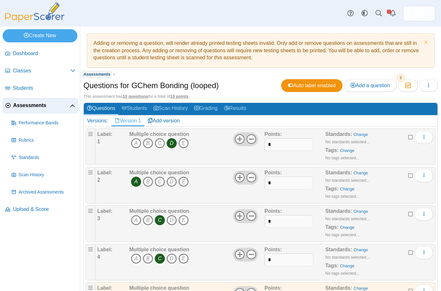
click at [98, 76] on span "Assessments" at bounding box center [96, 74] width 27 height 5
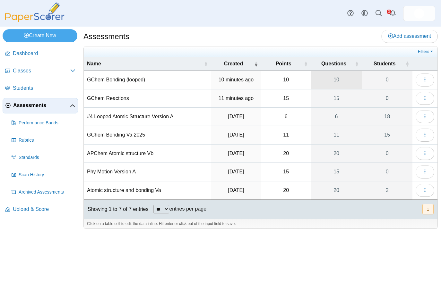
click at [336, 80] on link "10" at bounding box center [336, 80] width 51 height 18
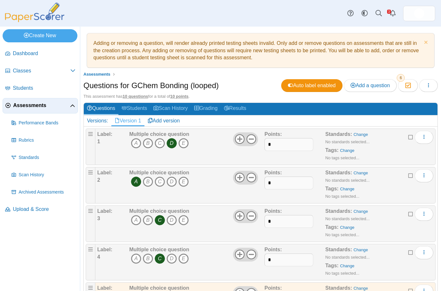
click at [22, 104] on span "Assessments" at bounding box center [41, 105] width 57 height 7
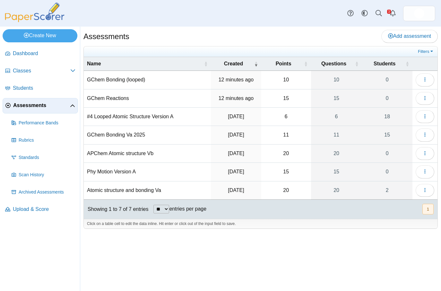
click at [106, 100] on td "GChem Reactions" at bounding box center [147, 98] width 127 height 18
click at [144, 101] on input "**********" at bounding box center [147, 98] width 121 height 13
click at [172, 252] on div "Assessments Add assessment 10 0" at bounding box center [260, 159] width 361 height 265
click at [138, 94] on td "GChem Reactions" at bounding box center [147, 98] width 127 height 18
type input "**********"
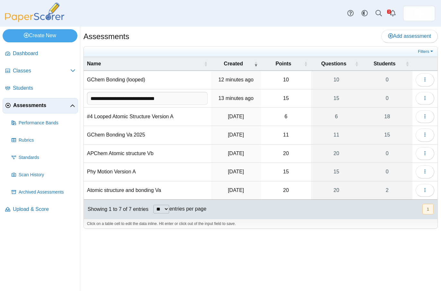
click at [204, 265] on div "Assessments Add assessment 10 0" at bounding box center [260, 159] width 361 height 265
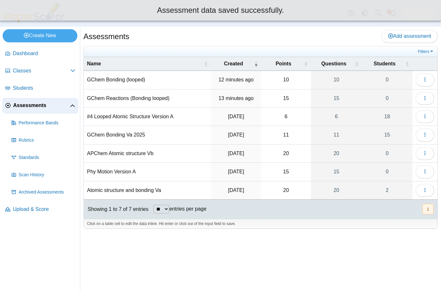
click at [119, 97] on td "GChem Reactions (Bonding looped)" at bounding box center [147, 98] width 127 height 18
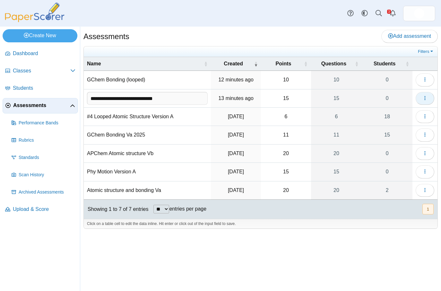
click at [423, 100] on icon "button" at bounding box center [424, 98] width 5 height 5
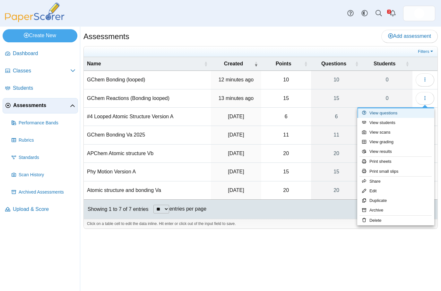
click at [383, 114] on link "View questions" at bounding box center [395, 113] width 77 height 10
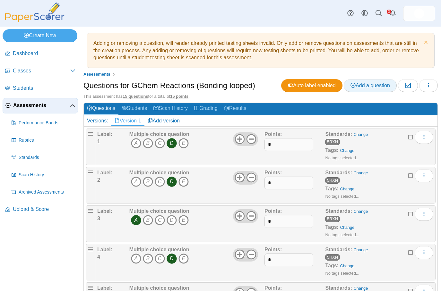
click at [371, 88] on span "Add a question" at bounding box center [369, 85] width 39 height 5
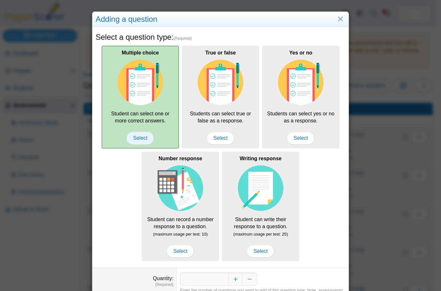
click at [140, 137] on span "Select" at bounding box center [140, 138] width 28 height 13
click at [136, 142] on span "Select" at bounding box center [140, 138] width 28 height 13
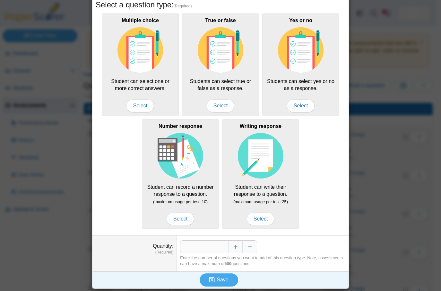
scroll to position [33, 0]
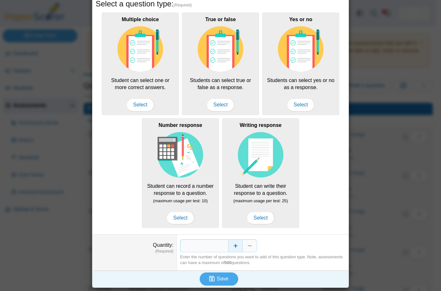
click at [233, 244] on button "Increase" at bounding box center [235, 246] width 14 height 13
type input "*"
click at [218, 276] on span "Save" at bounding box center [223, 278] width 12 height 5
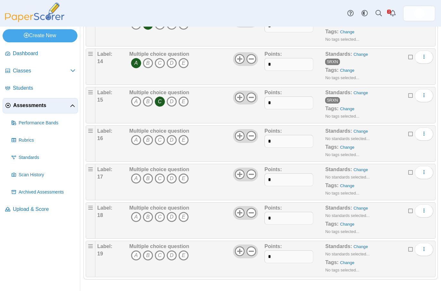
scroll to position [582, 0]
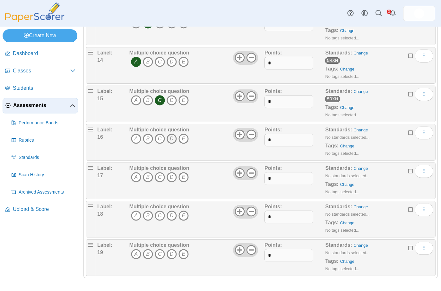
click at [171, 138] on icon "D" at bounding box center [171, 139] width 10 height 10
click at [133, 176] on icon "A" at bounding box center [136, 177] width 10 height 10
click at [159, 216] on icon "C" at bounding box center [160, 216] width 10 height 10
click at [158, 256] on icon "C" at bounding box center [160, 254] width 10 height 10
click at [353, 132] on link "Change" at bounding box center [360, 130] width 14 height 5
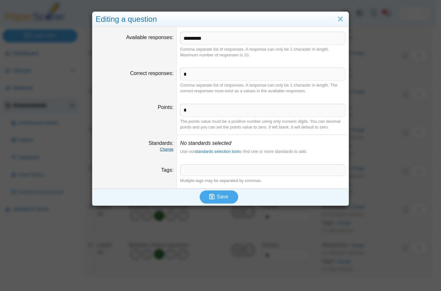
click at [164, 149] on link "Change" at bounding box center [166, 149] width 13 height 4
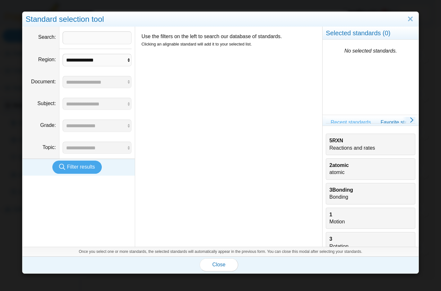
click at [335, 191] on b "3Bonding" at bounding box center [341, 189] width 24 height 5
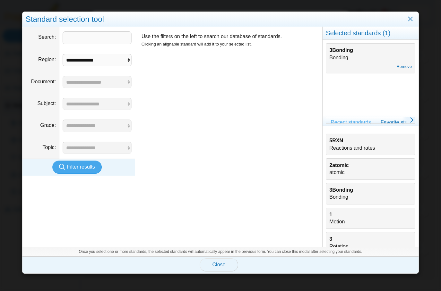
click at [221, 267] on span "Close" at bounding box center [218, 264] width 13 height 5
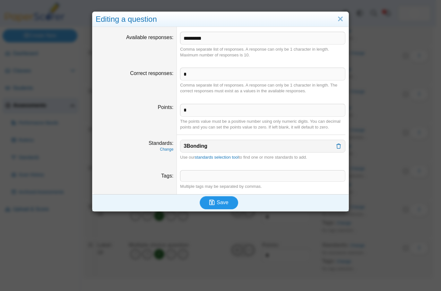
click at [224, 206] on button "Save" at bounding box center [219, 202] width 38 height 13
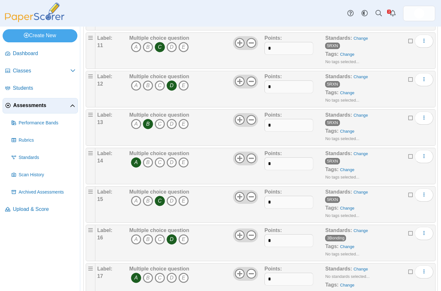
scroll to position [582, 0]
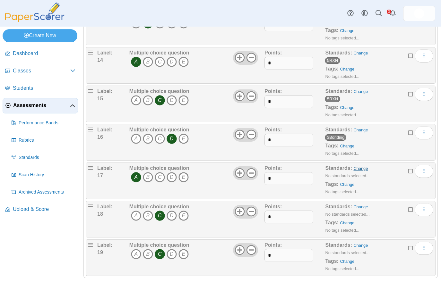
click at [354, 167] on link "Change" at bounding box center [360, 168] width 14 height 5
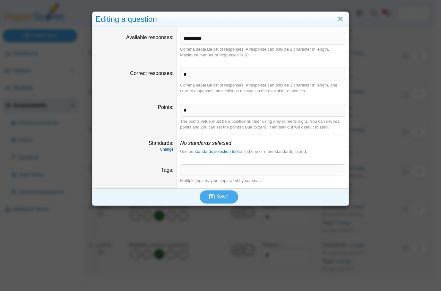
click at [164, 148] on link "Change" at bounding box center [166, 149] width 13 height 4
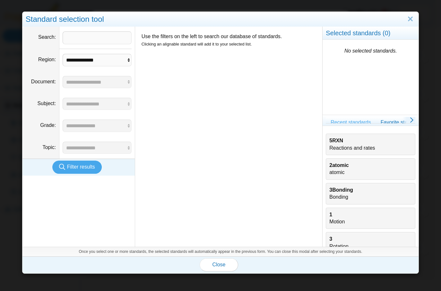
click at [342, 188] on b "3Bonding" at bounding box center [341, 189] width 24 height 5
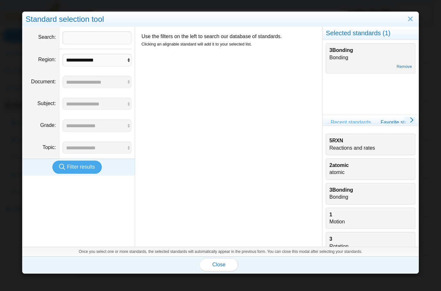
click at [336, 192] on b "3Bonding" at bounding box center [341, 189] width 24 height 5
click at [349, 194] on div "3Bonding Bonding" at bounding box center [370, 194] width 82 height 14
click at [222, 260] on button "Close" at bounding box center [219, 265] width 38 height 13
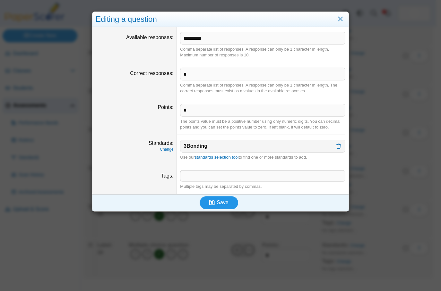
click at [222, 199] on button "Save" at bounding box center [219, 202] width 38 height 13
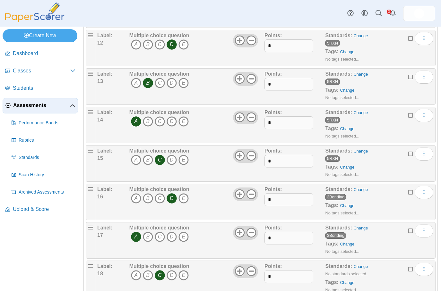
scroll to position [582, 0]
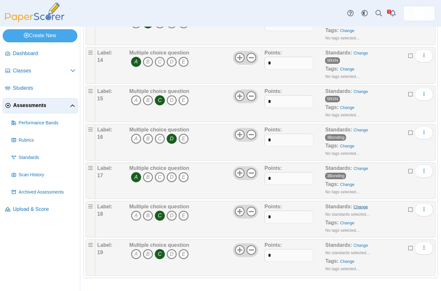
click at [353, 209] on link "Change" at bounding box center [360, 207] width 14 height 5
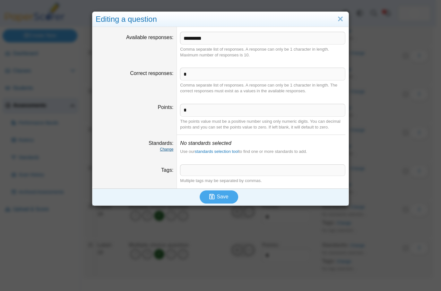
click at [167, 150] on link "Change" at bounding box center [166, 149] width 13 height 4
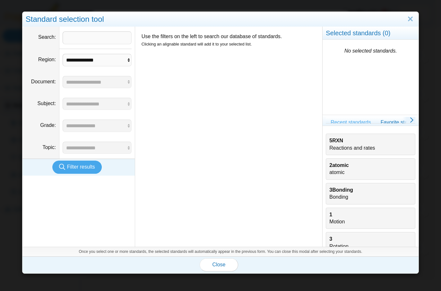
click at [331, 194] on div "3Bonding Bonding" at bounding box center [370, 194] width 82 height 14
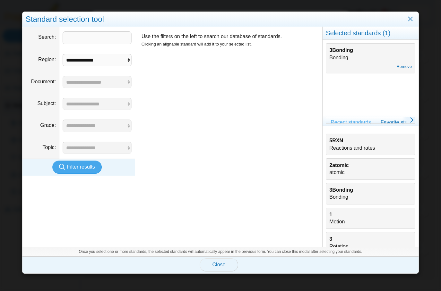
click at [220, 267] on span "Close" at bounding box center [218, 264] width 13 height 5
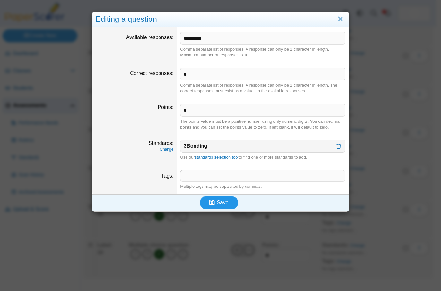
click at [213, 202] on icon "submit" at bounding box center [212, 202] width 7 height 7
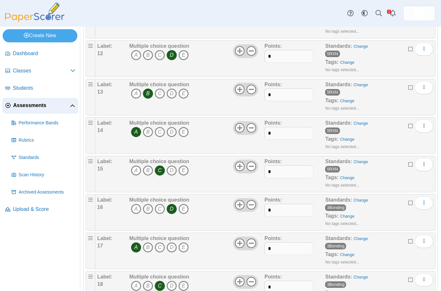
scroll to position [582, 0]
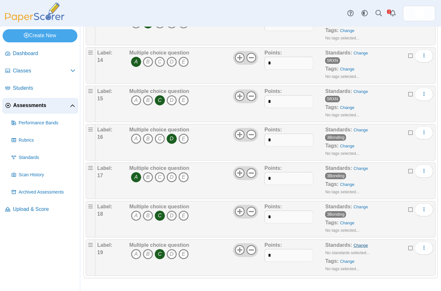
click at [353, 246] on link "Change" at bounding box center [360, 245] width 14 height 5
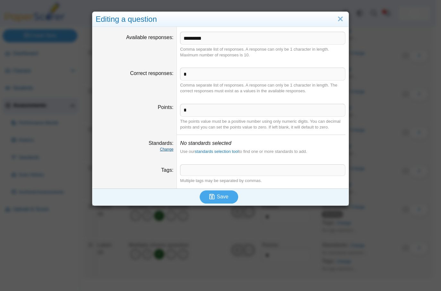
click at [166, 150] on link "Change" at bounding box center [166, 149] width 13 height 4
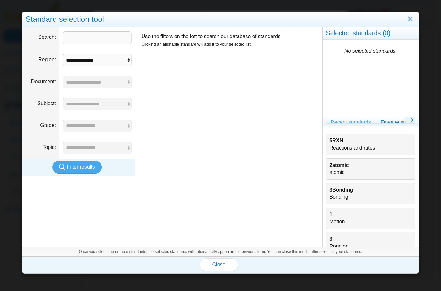
click at [338, 190] on b "3Bonding" at bounding box center [341, 189] width 24 height 5
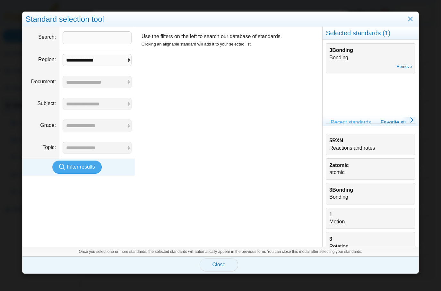
click at [218, 265] on span "Close" at bounding box center [218, 264] width 13 height 5
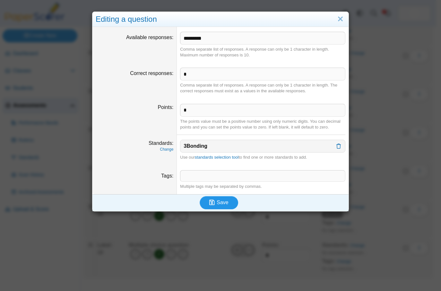
click at [225, 206] on button "Save" at bounding box center [219, 202] width 38 height 13
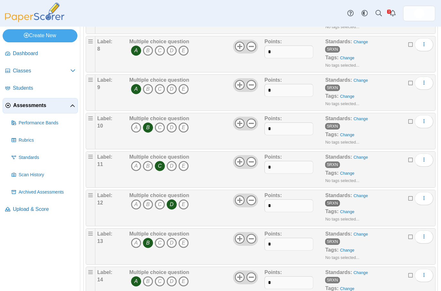
scroll to position [357, 0]
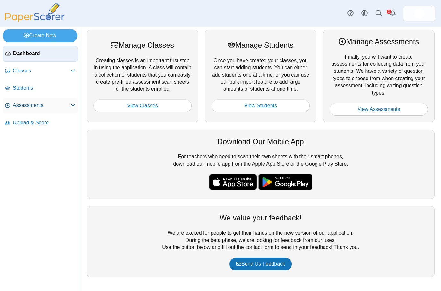
click at [22, 103] on span "Assessments" at bounding box center [41, 105] width 57 height 7
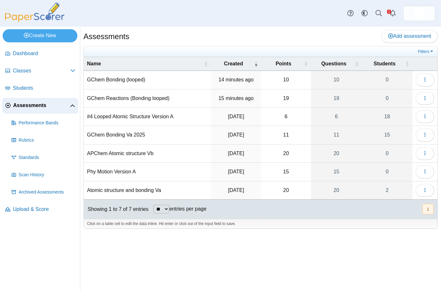
click at [132, 99] on td "GChem Reactions (Bonding looped)" at bounding box center [147, 98] width 127 height 18
click at [426, 101] on span "button" at bounding box center [424, 98] width 5 height 5
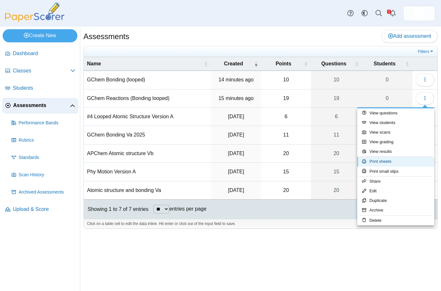
click at [386, 160] on link "Print sheets" at bounding box center [395, 162] width 77 height 10
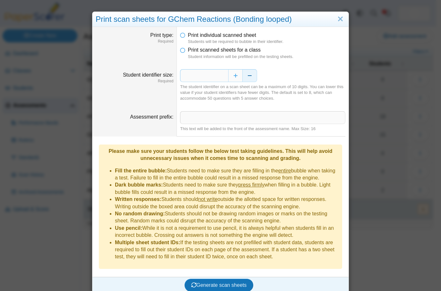
click at [243, 77] on button "Decrease" at bounding box center [250, 75] width 14 height 13
click at [221, 117] on input "Assessment prefix" at bounding box center [262, 117] width 165 height 13
type input "**********"
click at [211, 283] on span "Generate scan sheets" at bounding box center [218, 285] width 55 height 5
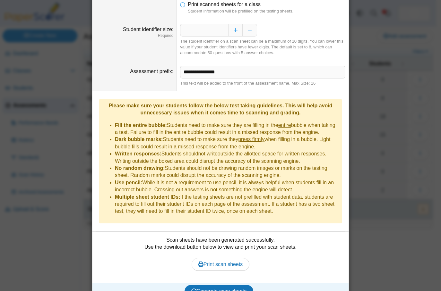
scroll to position [47, 0]
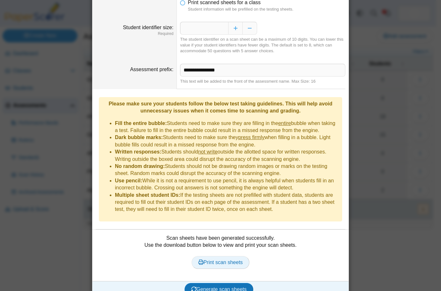
click at [217, 257] on link "Print scan sheets" at bounding box center [221, 262] width 58 height 13
